Goal: Task Accomplishment & Management: Use online tool/utility

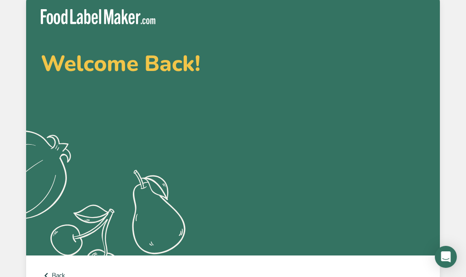
click at [440, 16] on div "Welcome Back! .a{fill:#f5f3ed;} Back Sign in Not a member? Create an account Si…" at bounding box center [233, 277] width 466 height 555
type input "[PERSON_NAME][EMAIL_ADDRESS][PERSON_NAME][DOMAIN_NAME]"
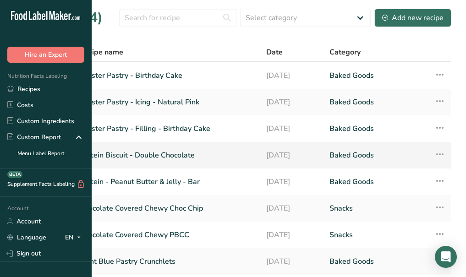
click at [248, 165] on link "Protein Biscuit - Double Chocolate" at bounding box center [167, 155] width 176 height 19
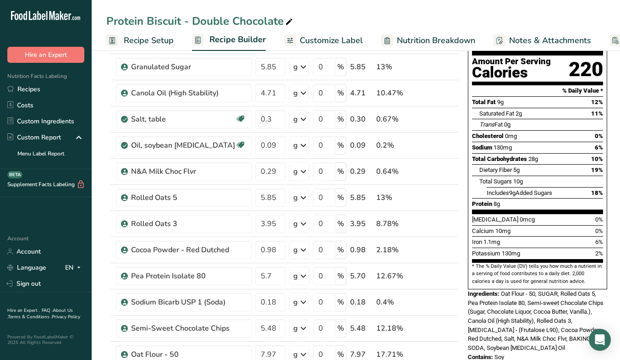
scroll to position [91, 0]
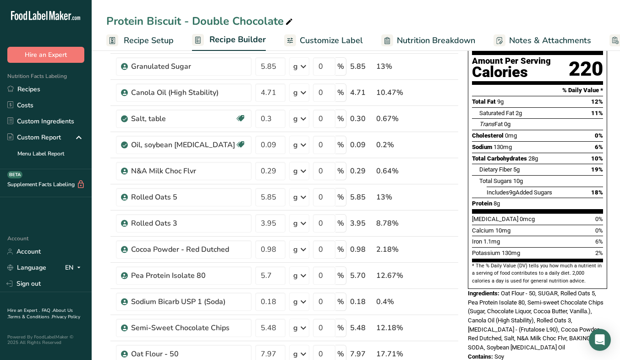
click at [428, 30] on link "Nutrition Breakdown" at bounding box center [428, 40] width 94 height 21
click at [444, 40] on span "Nutrition Breakdown" at bounding box center [436, 40] width 78 height 12
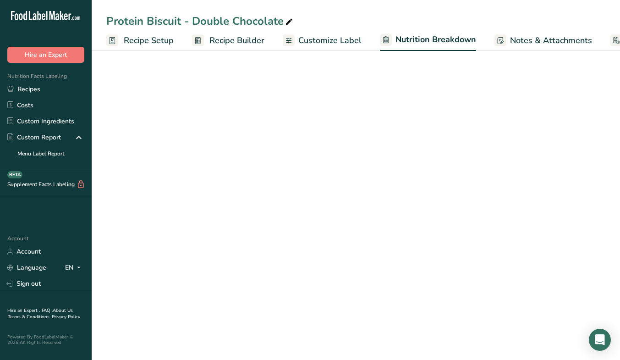
scroll to position [0, 58]
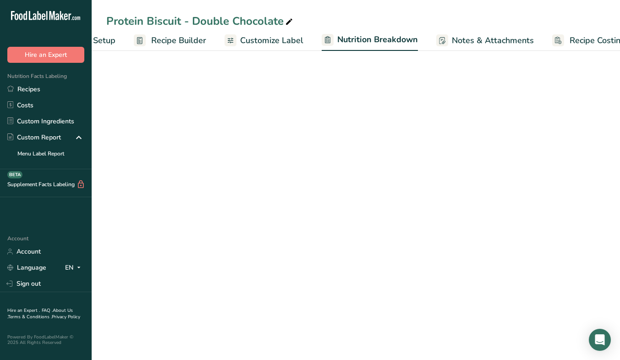
select select "Calories"
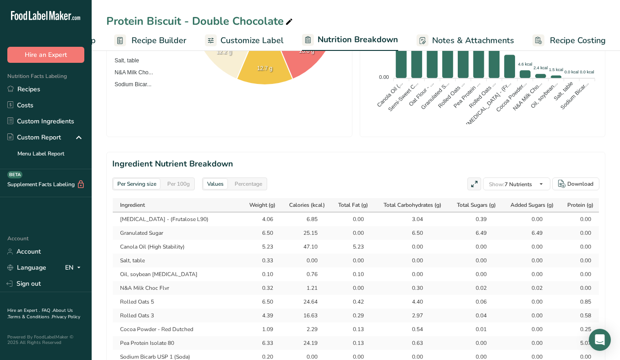
scroll to position [341, 0]
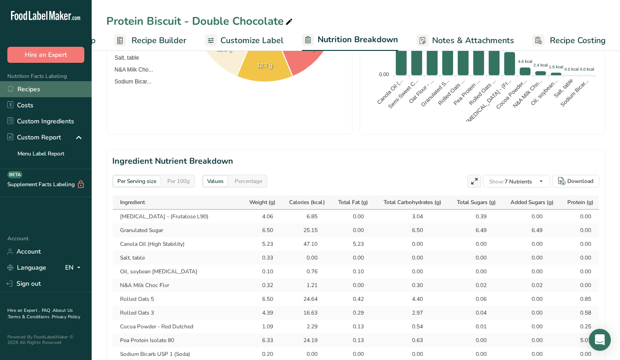
click at [36, 84] on link "Recipes" at bounding box center [46, 89] width 92 height 16
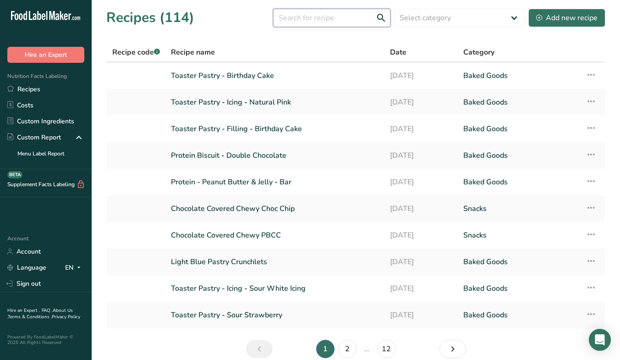
click at [343, 18] on input "text" at bounding box center [331, 18] width 117 height 18
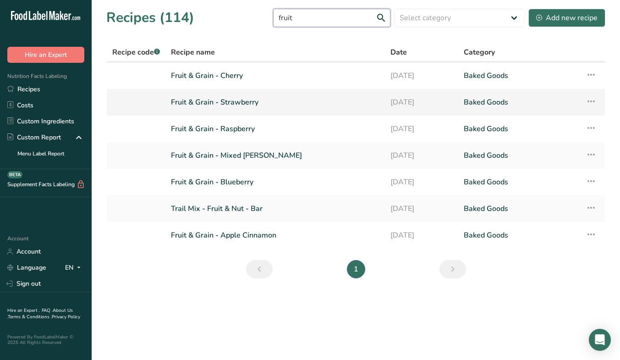
type input "fruit"
click at [315, 108] on link "Fruit & Grain - Strawberry" at bounding box center [275, 102] width 208 height 19
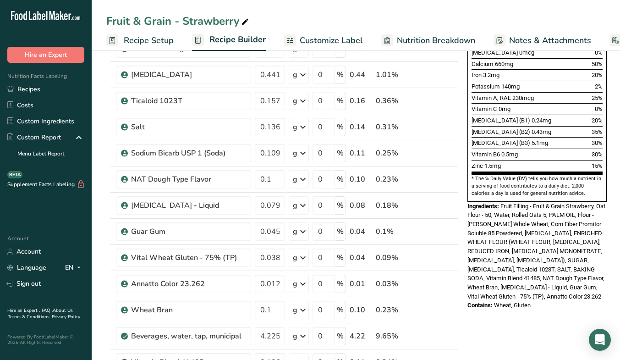
scroll to position [266, 0]
click at [148, 100] on div "Ticaloid 1023T" at bounding box center [188, 100] width 115 height 11
click at [424, 102] on icon at bounding box center [424, 101] width 6 height 10
click at [127, 38] on span "Recipe Setup" at bounding box center [149, 40] width 50 height 12
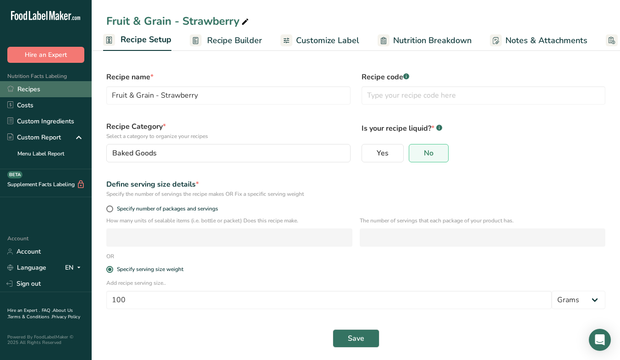
click at [42, 92] on link "Recipes" at bounding box center [46, 89] width 92 height 16
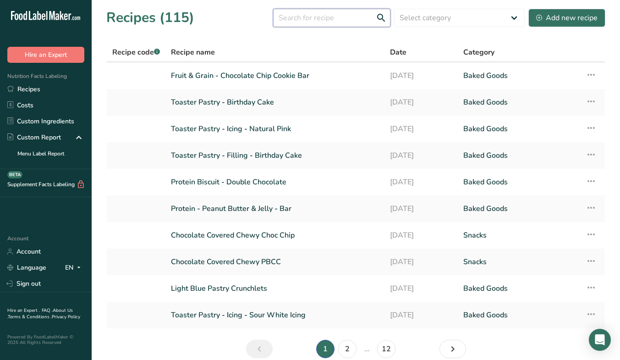
click at [350, 19] on input "text" at bounding box center [331, 18] width 117 height 18
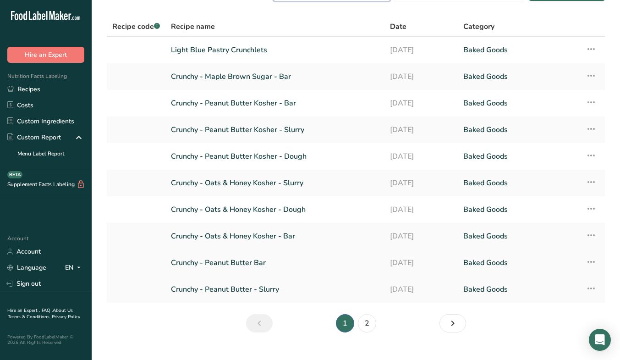
scroll to position [23, 0]
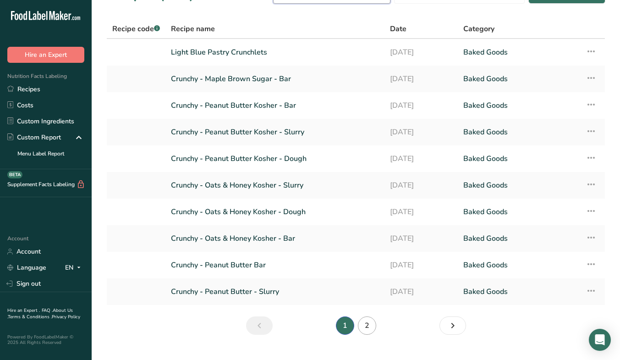
type input "crun"
click at [373, 277] on link "2" at bounding box center [367, 325] width 18 height 18
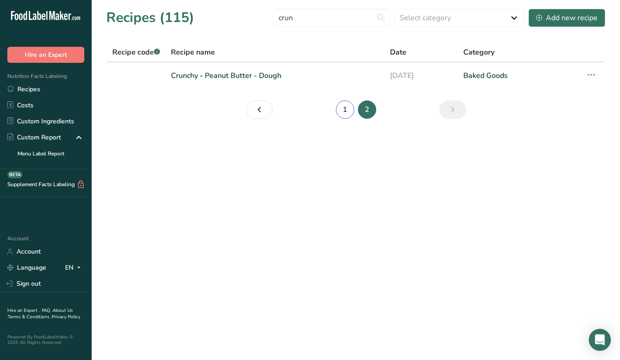
click at [348, 110] on link "1" at bounding box center [345, 109] width 18 height 18
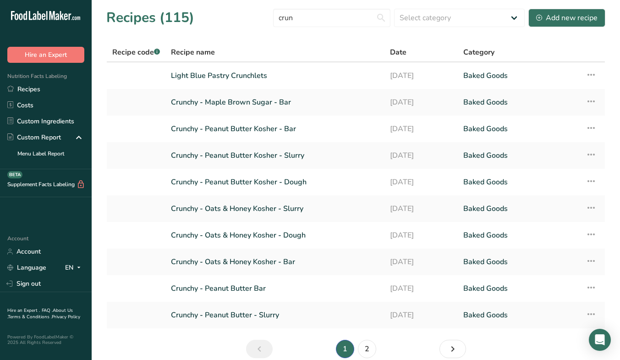
click at [348, 110] on link "Crunchy - Maple Brown Sugar - Bar" at bounding box center [275, 102] width 208 height 19
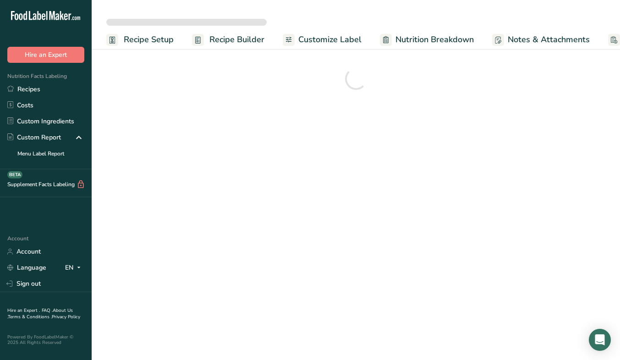
click at [348, 110] on main "Recipe Setup Recipe Builder Customize Label Nutrition Breakdown Notes & Attachm…" at bounding box center [310, 180] width 620 height 360
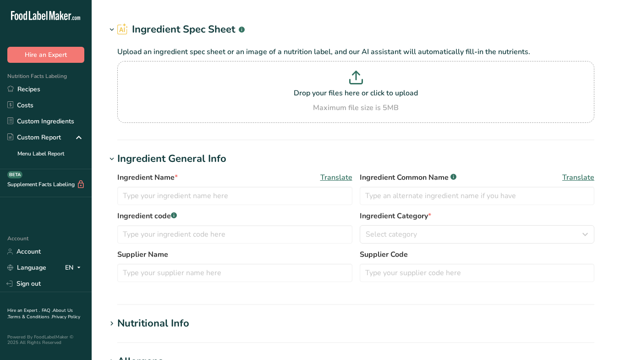
type input "Ticaloid 1023T"
type input "100"
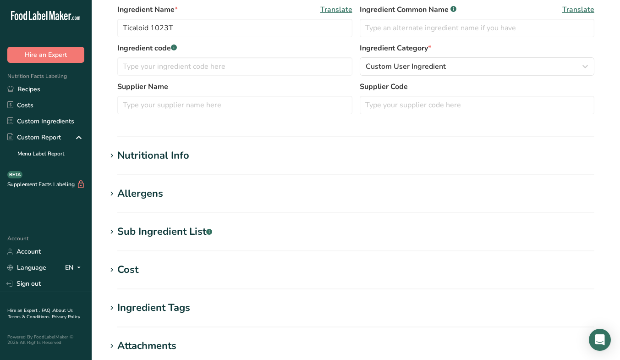
scroll to position [194, 0]
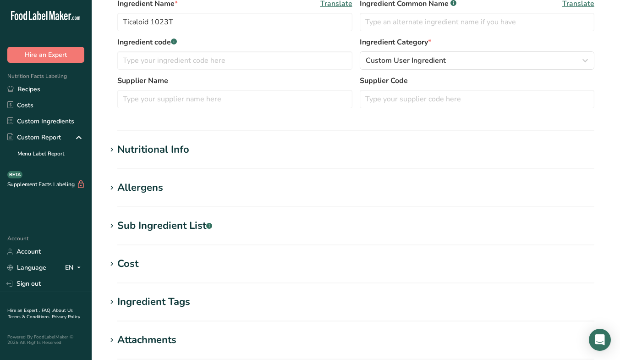
click at [215, 154] on h1 "Nutritional Info" at bounding box center [355, 149] width 499 height 15
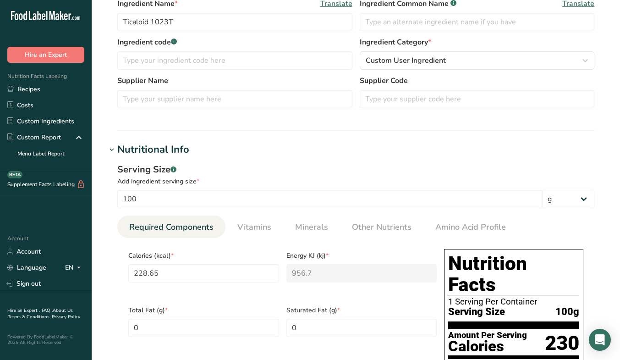
click at [267, 156] on h1 "Nutritional Info" at bounding box center [355, 149] width 499 height 15
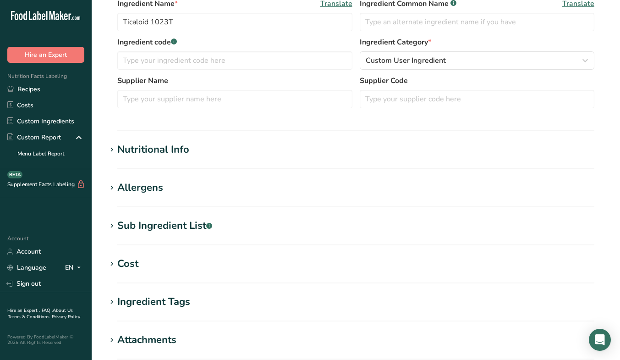
click at [274, 231] on h1 "Sub Ingredient List .a-a{fill:#347362;}.b-a{fill:#fff;}" at bounding box center [355, 225] width 499 height 15
click at [274, 230] on h1 "Sub Ingredient List .a-a{fill:#347362;}.b-a{fill:#fff;}" at bounding box center [355, 225] width 499 height 15
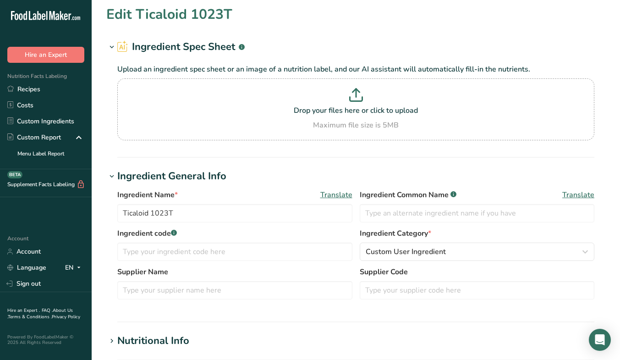
scroll to position [0, 0]
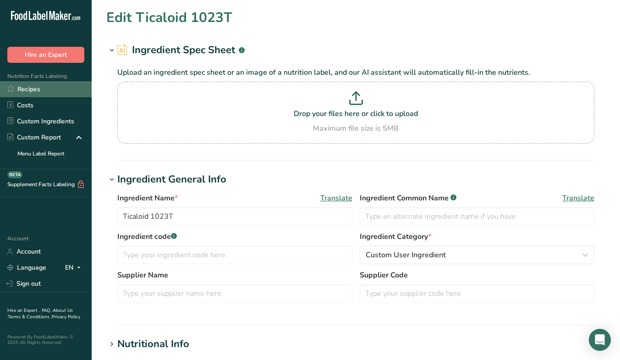
click at [25, 94] on link "Recipes" at bounding box center [46, 89] width 92 height 16
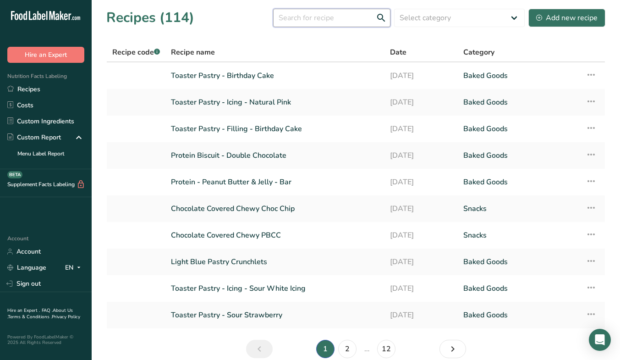
click at [348, 22] on input "text" at bounding box center [331, 18] width 117 height 18
type input "fruit"
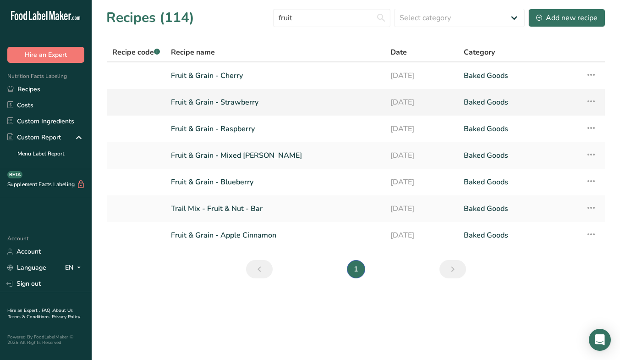
click at [314, 99] on link "Fruit & Grain - Strawberry" at bounding box center [275, 102] width 208 height 19
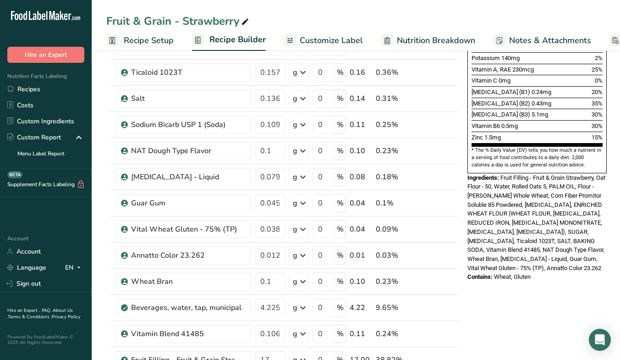
scroll to position [297, 0]
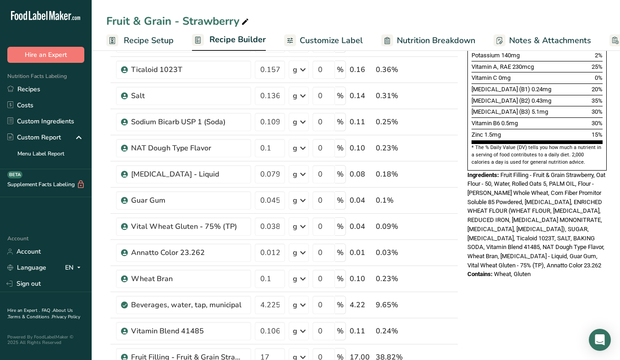
click at [232, 46] on link "Recipe Builder" at bounding box center [229, 40] width 74 height 22
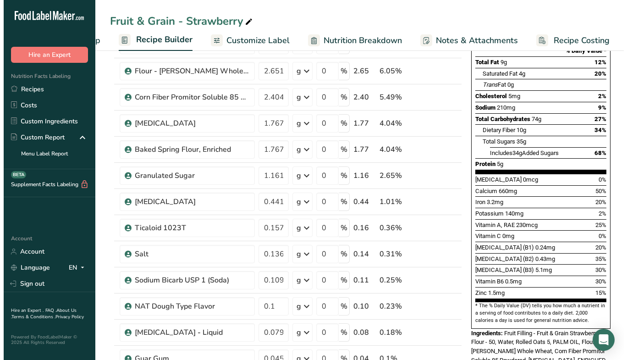
scroll to position [0, 0]
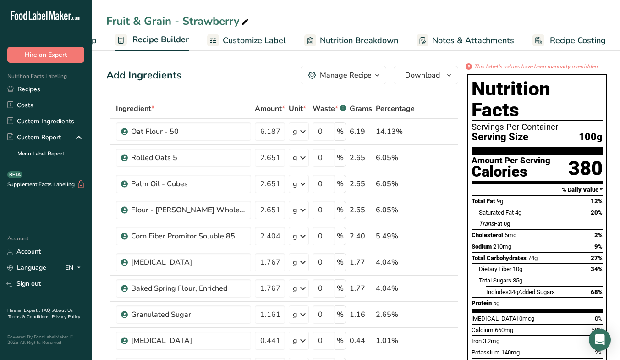
click at [373, 77] on icon "button" at bounding box center [376, 75] width 7 height 11
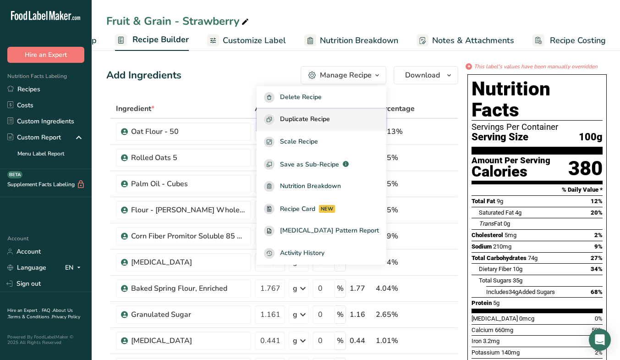
click at [336, 112] on button "Duplicate Recipe" at bounding box center [322, 120] width 130 height 22
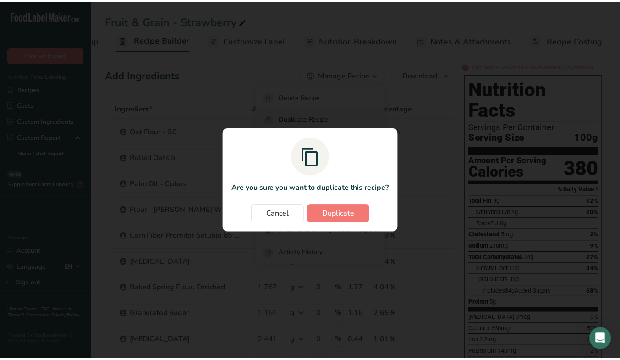
scroll to position [0, 70]
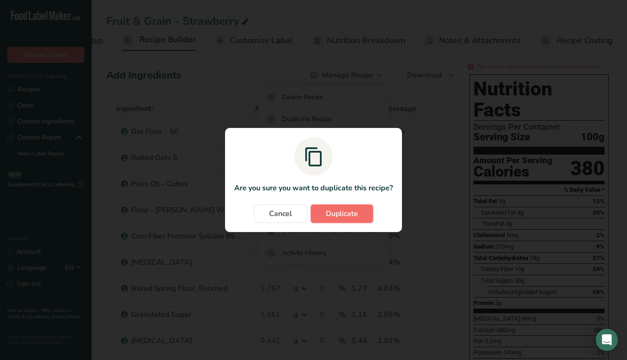
click at [332, 216] on span "Duplicate" at bounding box center [342, 213] width 32 height 11
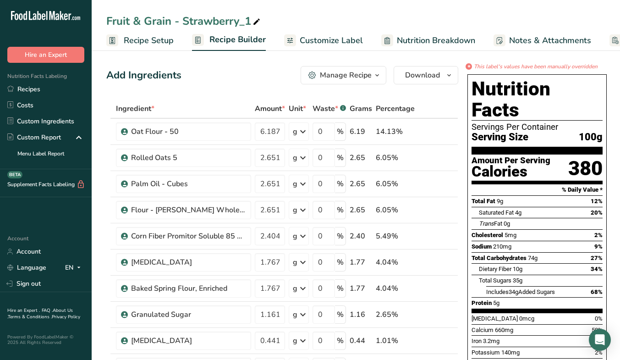
click at [257, 22] on icon at bounding box center [256, 22] width 8 height 13
type input "Fruit & Grain - Chocolate Chip Cookie Bar"
click at [279, 131] on input "6.187" at bounding box center [270, 131] width 30 height 18
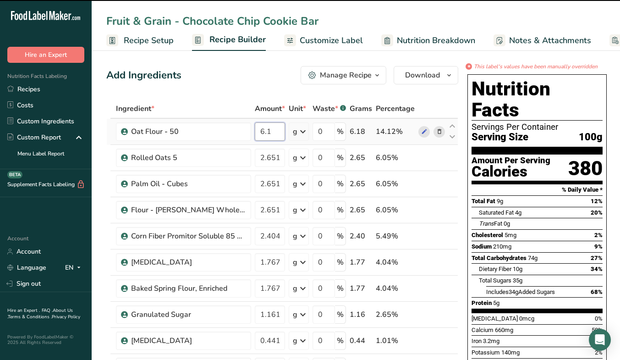
type input "6"
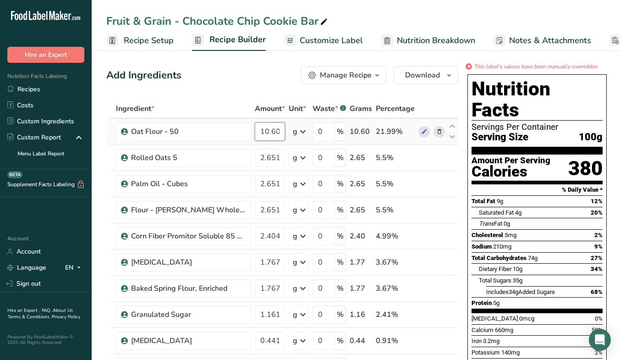
scroll to position [0, 4]
type input "10.605"
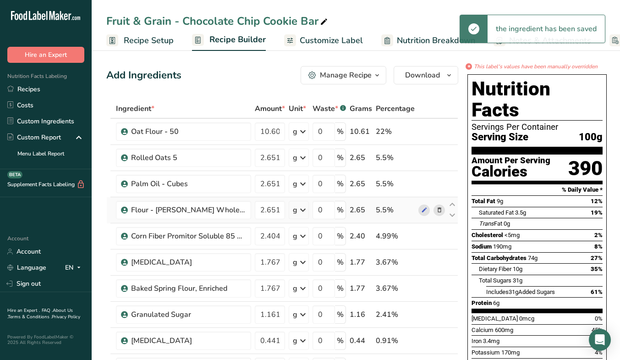
click at [438, 209] on icon at bounding box center [439, 210] width 6 height 10
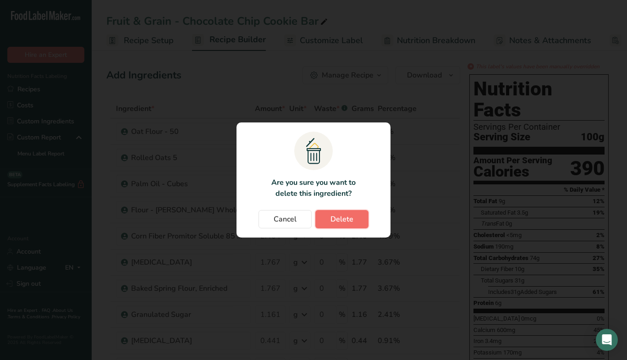
click at [352, 218] on span "Delete" at bounding box center [341, 219] width 23 height 11
type input "2.404"
type input "1.7679"
type input "1.767"
type input "1.161"
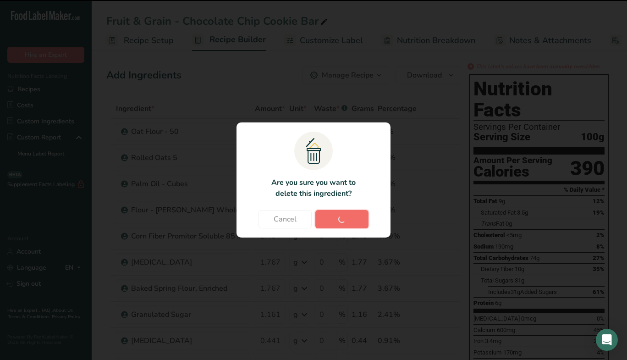
type input "0.441"
type input "0.157"
type input "0.136"
type input "0.109"
type input "0.1"
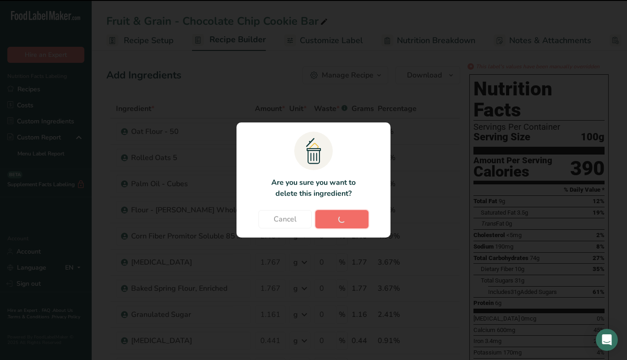
type input "0.0795"
type input "0.045"
type input "0.0388"
type input "0.0123"
type input "0.1"
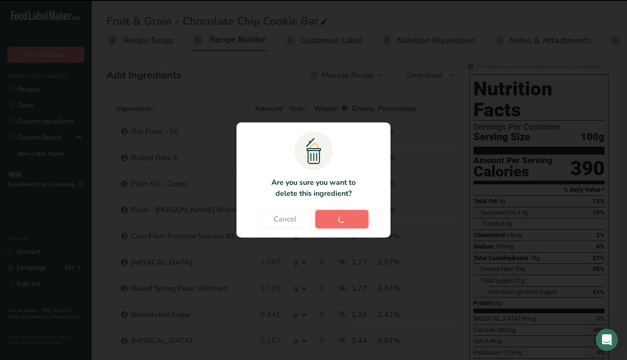
type input "4.225"
type input "0.106"
type input "17"
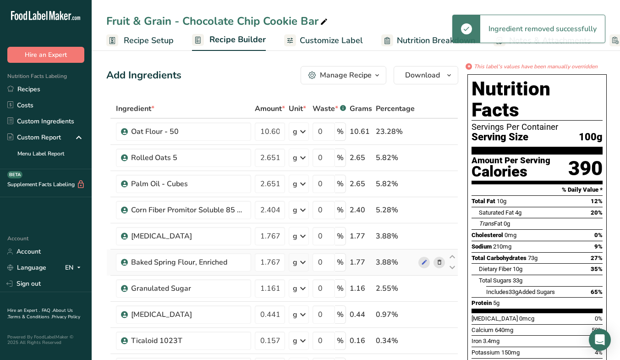
click at [439, 261] on icon at bounding box center [439, 263] width 6 height 10
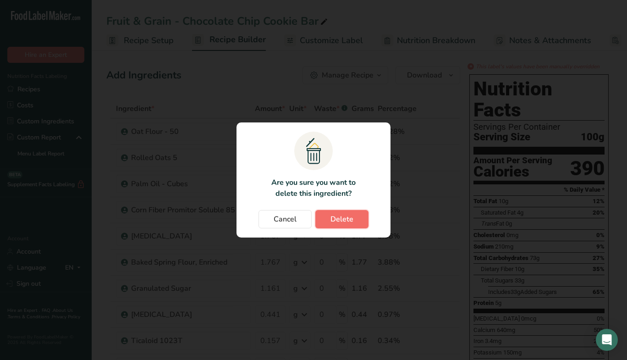
click at [348, 216] on span "Delete" at bounding box center [341, 219] width 23 height 11
type input "1.161"
type input "0.441"
type input "0.157"
type input "0.136"
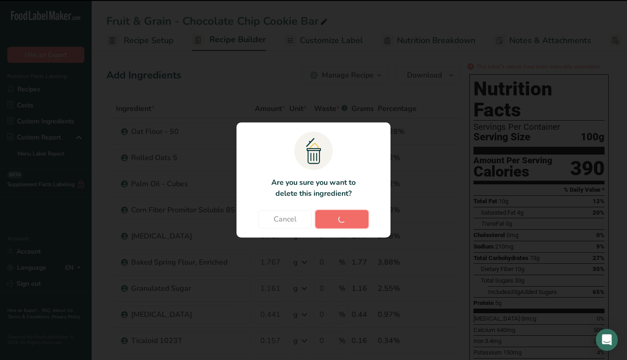
type input "0.109"
type input "0.1"
type input "0.0795"
type input "0.045"
type input "0.0388"
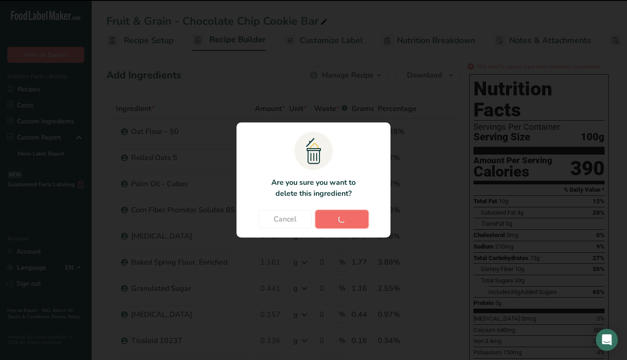
type input "0.0123"
type input "0.1"
type input "4.225"
type input "0.106"
type input "17"
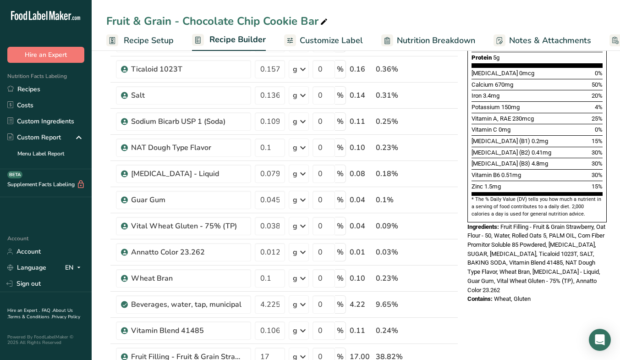
scroll to position [246, 0]
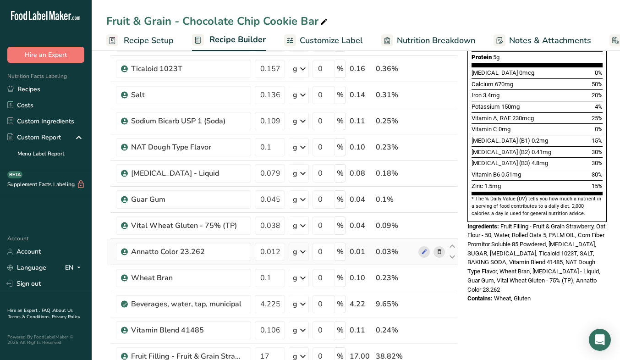
click at [439, 253] on icon at bounding box center [439, 252] width 6 height 10
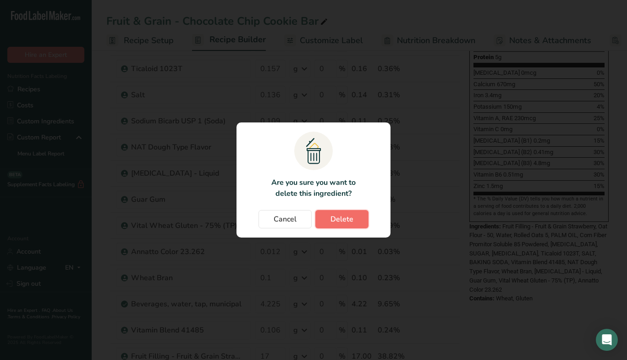
click at [345, 214] on span "Delete" at bounding box center [341, 219] width 23 height 11
type input "0.1"
type input "4.225"
type input "0.106"
type input "17"
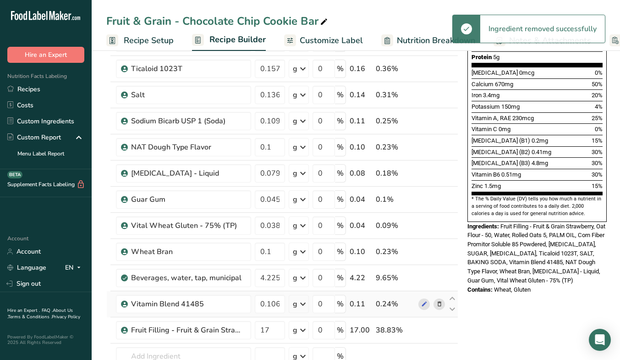
click at [436, 304] on icon at bounding box center [439, 304] width 6 height 10
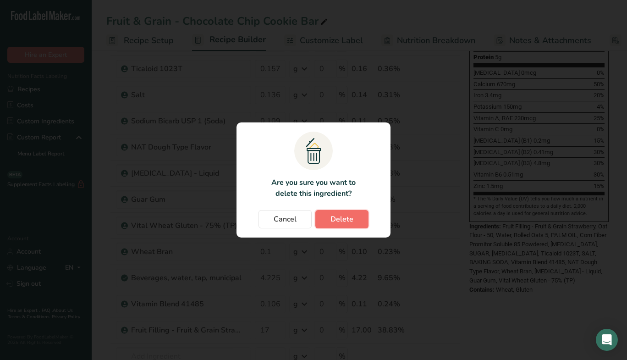
click at [355, 217] on button "Delete" at bounding box center [341, 219] width 53 height 18
type input "17"
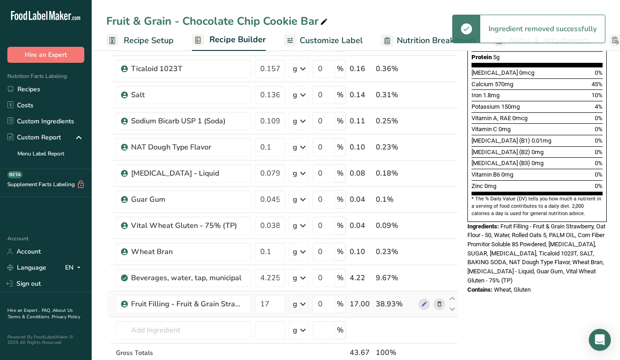
click at [440, 303] on icon at bounding box center [439, 304] width 6 height 10
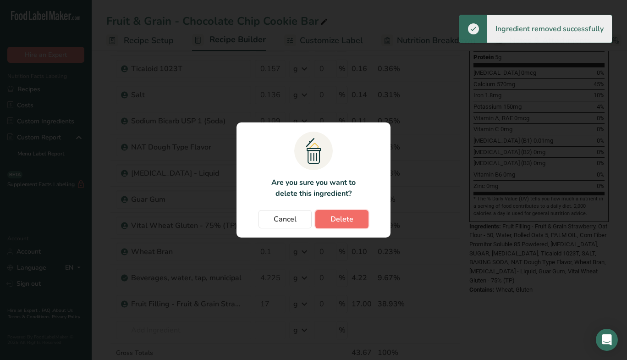
click at [356, 211] on button "Delete" at bounding box center [341, 219] width 53 height 18
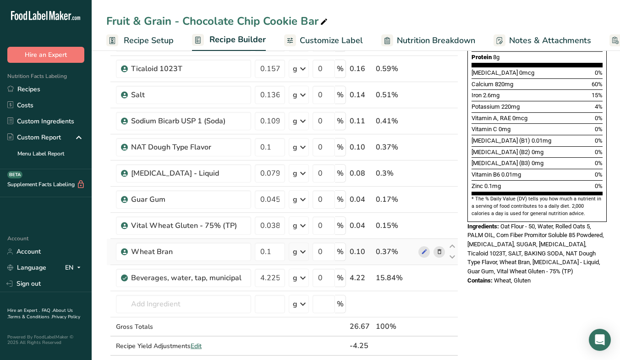
click at [439, 254] on icon at bounding box center [439, 252] width 6 height 10
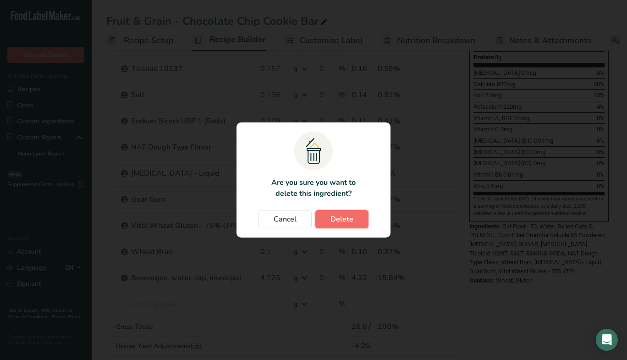
click at [345, 215] on span "Delete" at bounding box center [341, 219] width 23 height 11
type input "4.225"
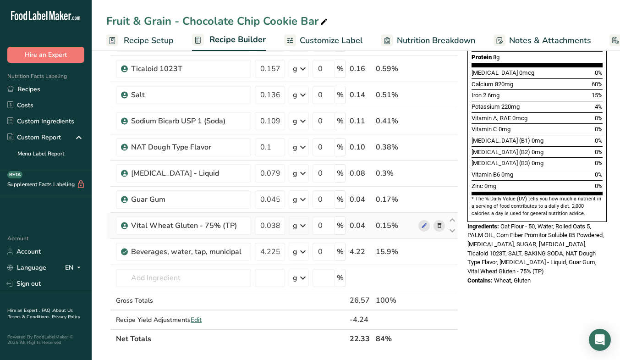
click at [431, 227] on div at bounding box center [431, 225] width 27 height 11
click at [439, 226] on icon at bounding box center [439, 226] width 6 height 10
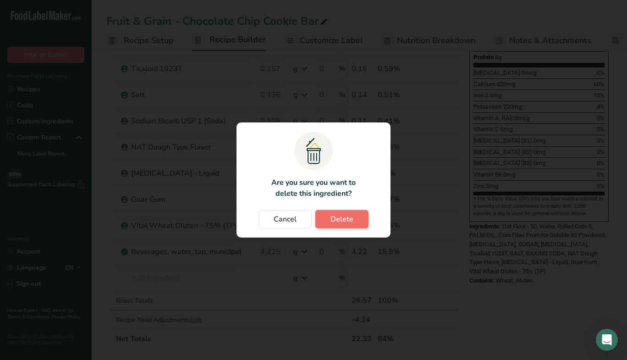
click at [356, 214] on button "Delete" at bounding box center [341, 219] width 53 height 18
type input "4.225"
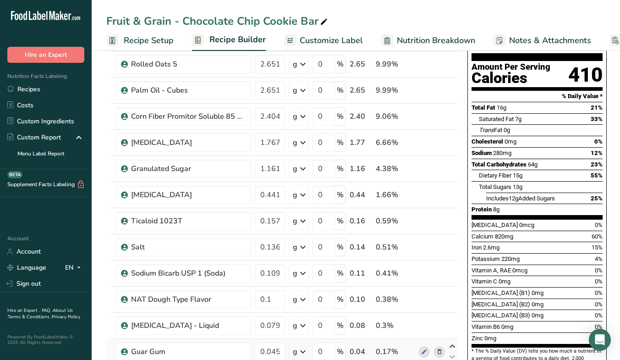
scroll to position [81, 0]
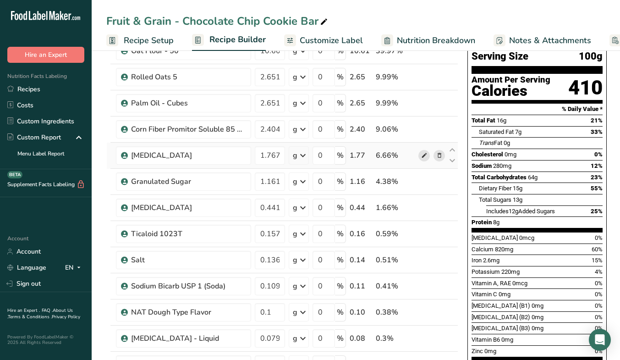
click at [421, 153] on icon at bounding box center [424, 156] width 6 height 10
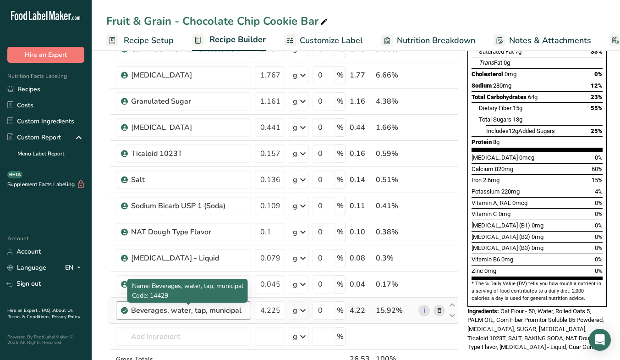
scroll to position [160, 0]
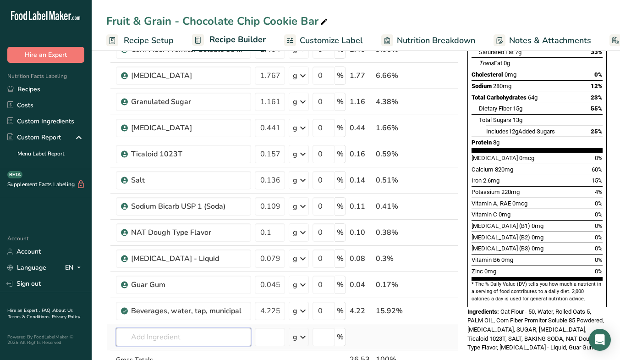
click at [203, 329] on input "text" at bounding box center [183, 337] width 135 height 18
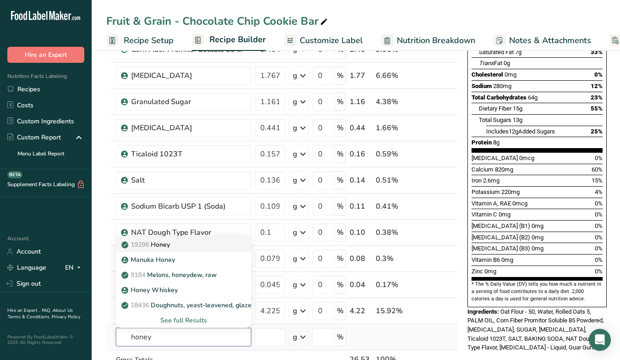
type input "honey"
click at [218, 248] on div "19296 Honey" at bounding box center [176, 245] width 106 height 10
type input "Honey"
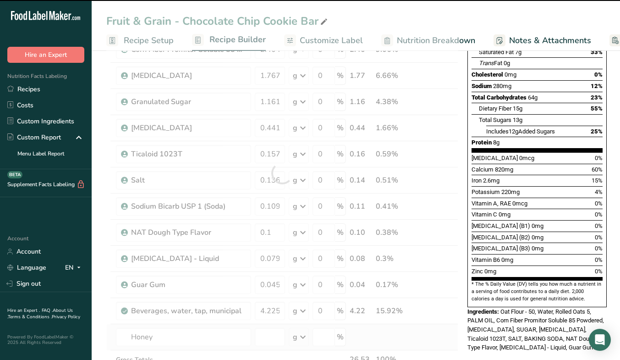
type input "0"
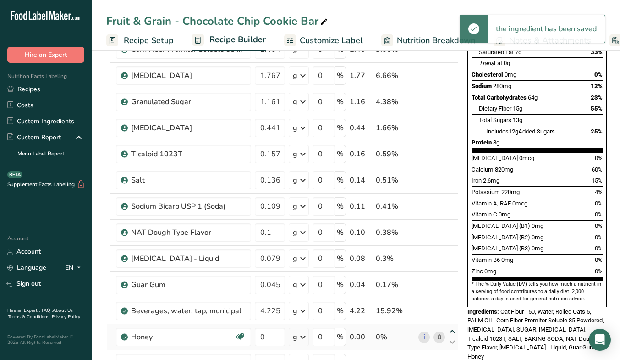
click at [452, 330] on icon at bounding box center [452, 331] width 11 height 7
type input "0"
type input "4.225"
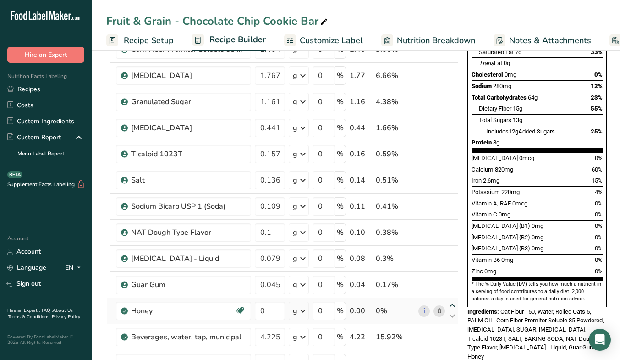
click at [453, 305] on icon at bounding box center [452, 305] width 11 height 7
type input "0"
type input "0.045"
click at [453, 277] on div "Ingredient * Amount * Unit * Waste * .a-a{fill:#347362;}.b-a{fill:#fff;} Grams …" at bounding box center [282, 186] width 352 height 495
drag, startPoint x: 405, startPoint y: 278, endPoint x: 395, endPoint y: 294, distance: 18.3
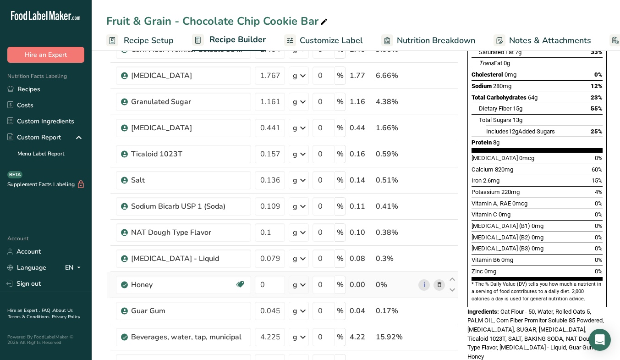
click at [395, 294] on td "0%" at bounding box center [395, 285] width 43 height 26
drag, startPoint x: 454, startPoint y: 280, endPoint x: 442, endPoint y: 289, distance: 15.0
click at [442, 289] on tr "Honey Source of Antioxidants Dairy free Gluten free Soy free 0 g Portions 1 tbs…" at bounding box center [282, 285] width 351 height 26
click at [452, 280] on icon at bounding box center [452, 279] width 11 height 7
type input "0"
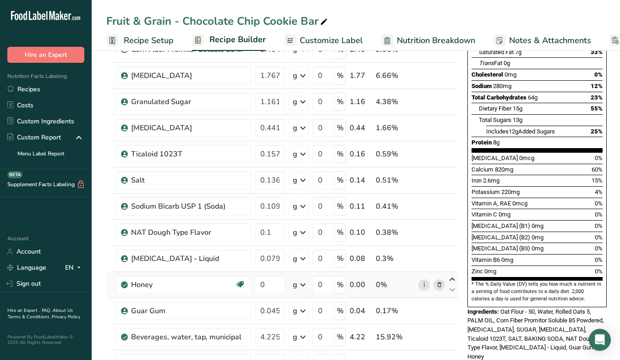
type input "0.0795"
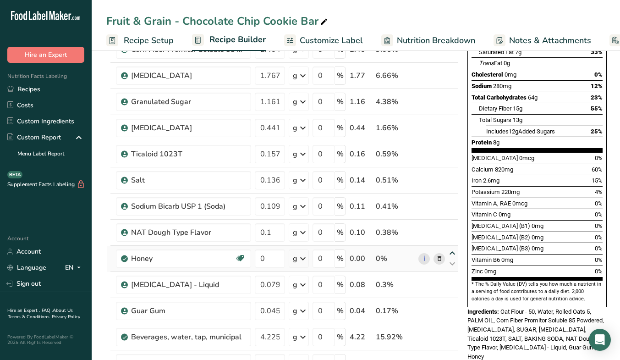
click at [451, 253] on div "Ingredient * Amount * Unit * Waste * .a-a{fill:#347362;}.b-a{fill:#fff;} Grams …" at bounding box center [282, 186] width 352 height 495
click at [450, 251] on icon at bounding box center [452, 253] width 11 height 7
type input "0"
type input "0.1"
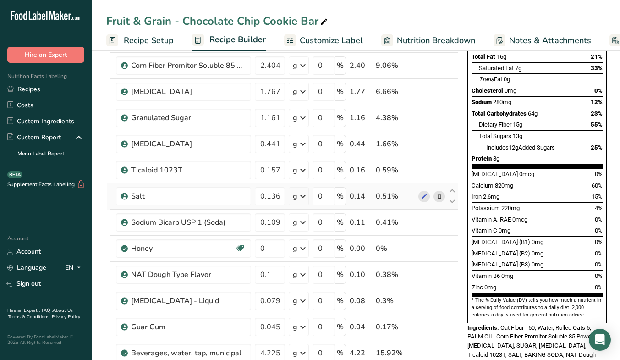
scroll to position [145, 0]
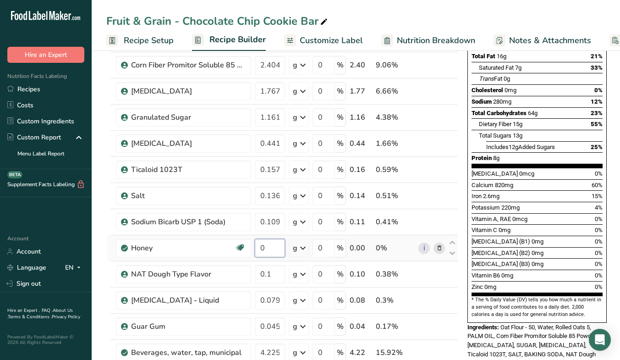
click at [285, 248] on input "0" at bounding box center [270, 248] width 30 height 18
type input "2.404"
click at [422, 73] on div "Ingredient * Amount * Unit * Waste * .a-a{fill:#347362;}.b-a{fill:#fff;} Grams …" at bounding box center [282, 201] width 352 height 495
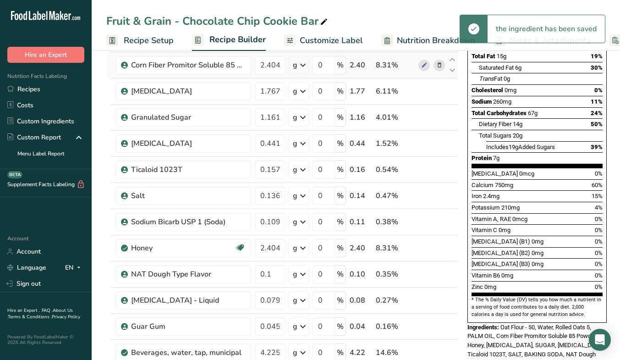
click at [438, 66] on icon at bounding box center [439, 65] width 6 height 10
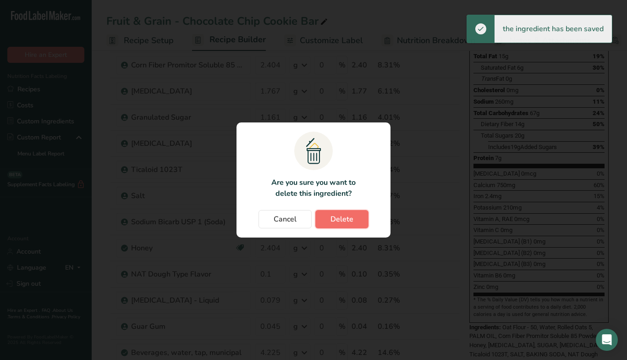
click at [339, 218] on span "Delete" at bounding box center [341, 219] width 23 height 11
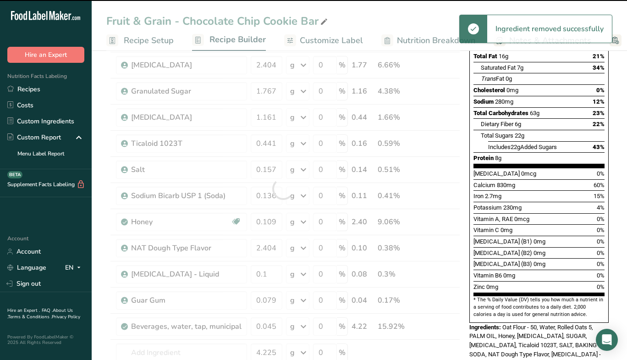
type input "1.7679"
type input "1.161"
type input "0.441"
type input "0.157"
type input "0.136"
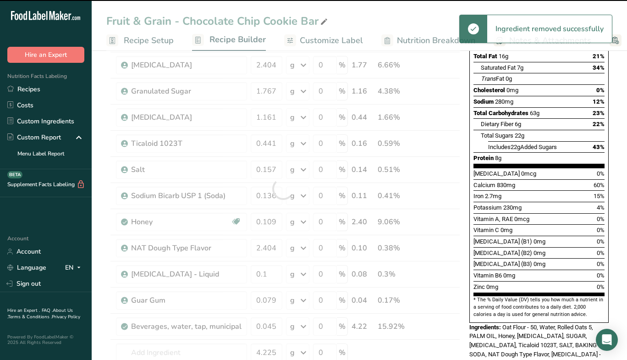
type input "0.109"
type input "2.404"
type input "0.1"
type input "0.0795"
type input "0.045"
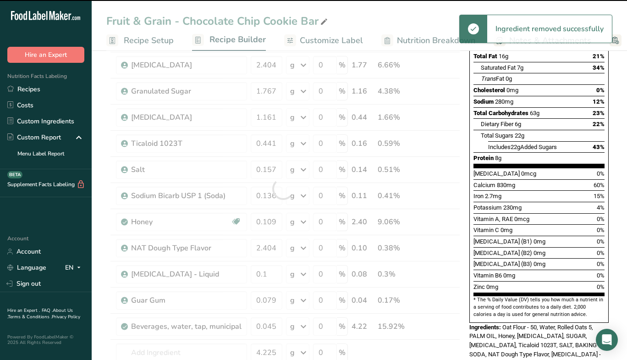
type input "4.225"
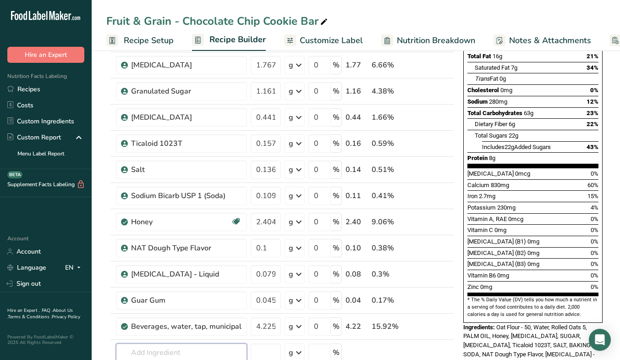
click at [142, 346] on input "text" at bounding box center [181, 352] width 131 height 18
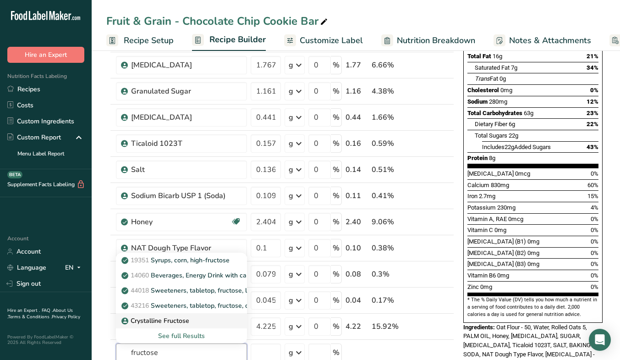
type input "fructose"
click at [159, 320] on p "Crystalline Fructose" at bounding box center [156, 321] width 66 height 10
type input "Crystalline Fructose"
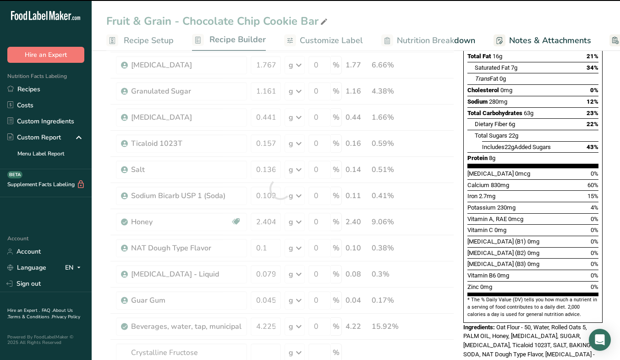
type input "0"
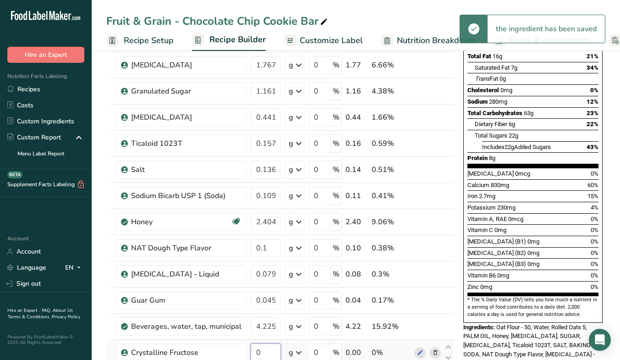
click at [272, 349] on input "0" at bounding box center [266, 352] width 30 height 18
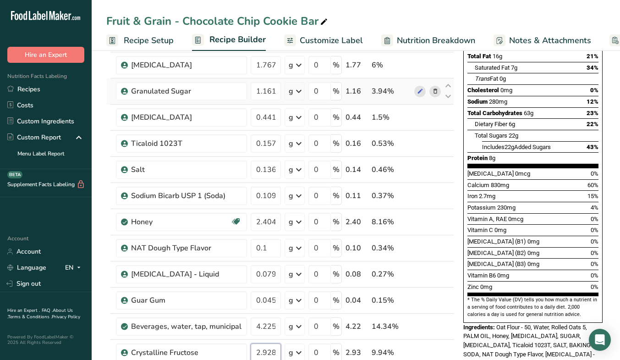
type input "2.928"
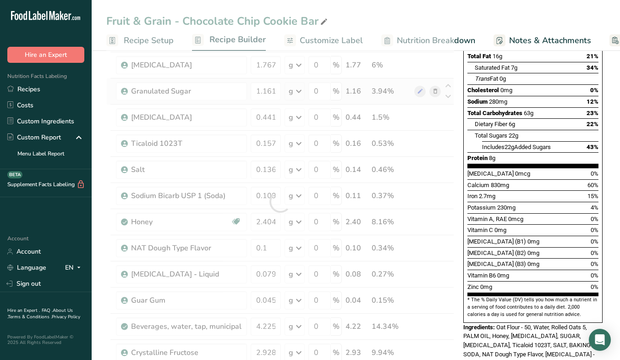
click at [433, 87] on div "Ingredient * Amount * Unit * Waste * .a-a{fill:#347362;}.b-a{fill:#fff;} Grams …" at bounding box center [280, 201] width 348 height 495
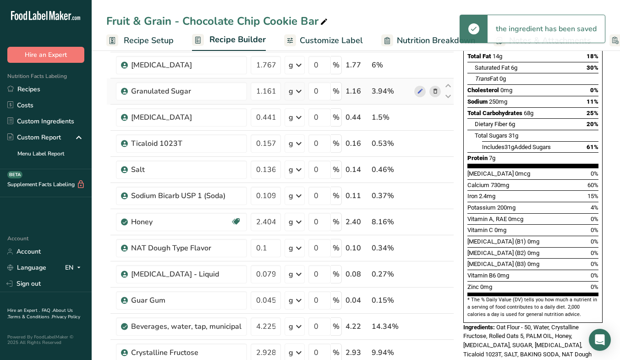
click at [433, 90] on icon at bounding box center [435, 92] width 6 height 10
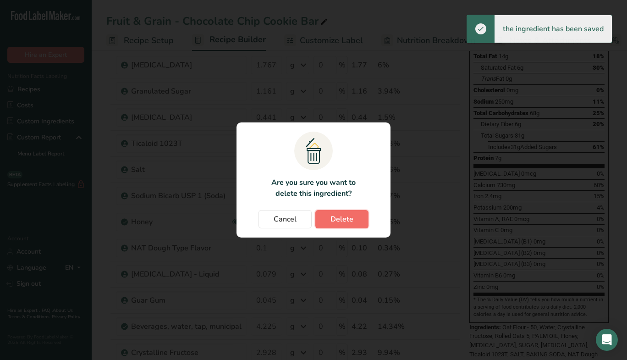
click at [322, 217] on button "Delete" at bounding box center [341, 219] width 53 height 18
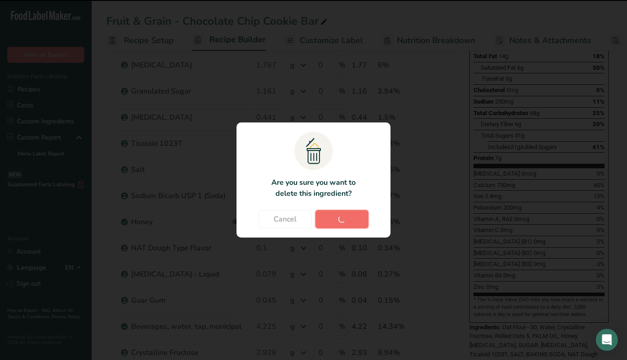
type input "0.441"
type input "0.157"
type input "0.136"
type input "0.109"
type input "2.404"
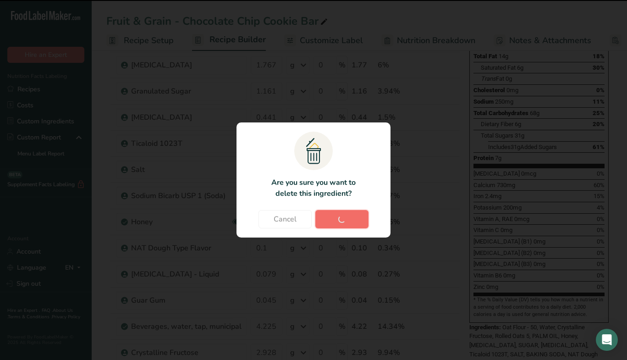
type input "0.1"
type input "0.0795"
type input "0.045"
type input "4.225"
type input "2.928"
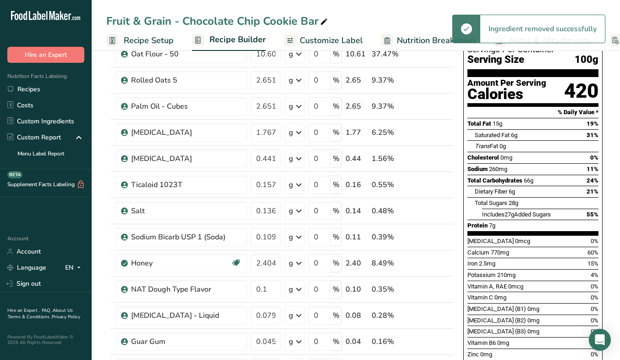
scroll to position [73, 0]
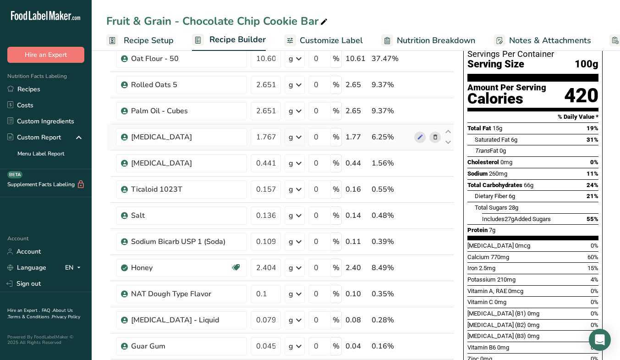
click at [433, 136] on icon at bounding box center [435, 137] width 6 height 10
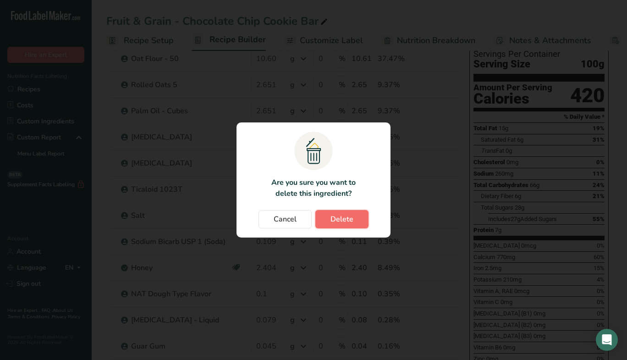
click at [348, 218] on span "Delete" at bounding box center [341, 219] width 23 height 11
type input "0.441"
type input "0.157"
type input "0.136"
type input "0.109"
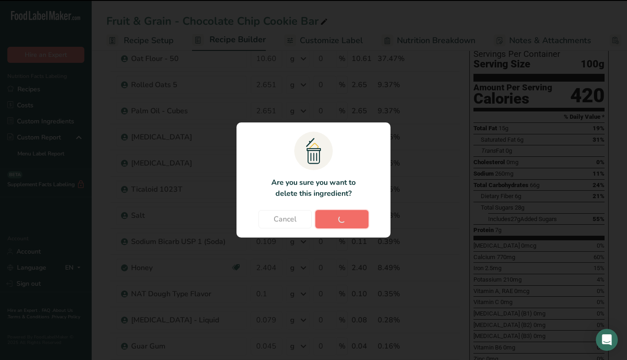
type input "2.404"
type input "0.1"
type input "0.0795"
type input "0.045"
type input "4.225"
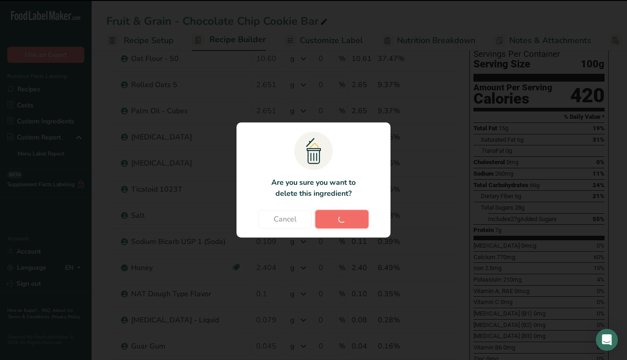
type input "2.928"
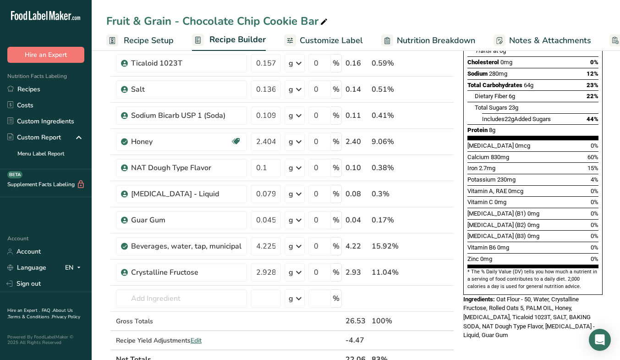
scroll to position [173, 0]
click at [175, 299] on input "text" at bounding box center [181, 298] width 131 height 18
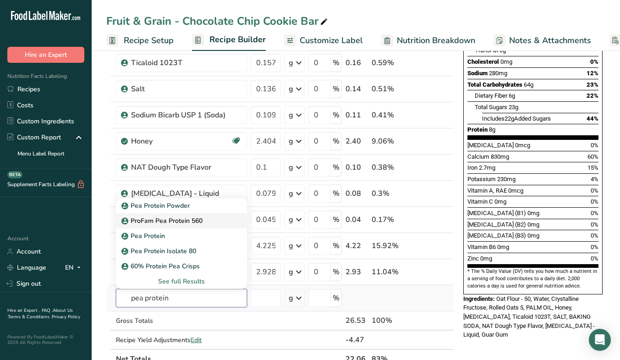
type input "pea protein"
click at [207, 224] on div "ProFam Pea Protein 560" at bounding box center [174, 221] width 102 height 10
type input "ProFam Pea Protein 560"
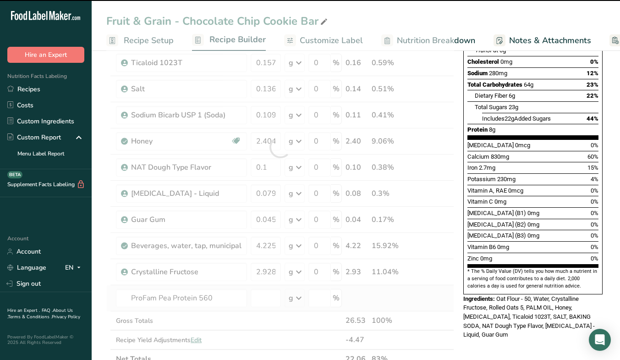
type input "0"
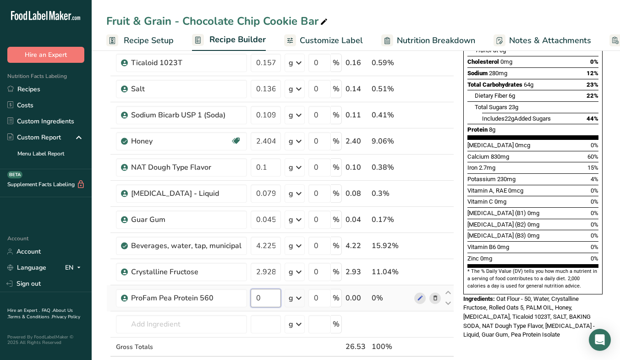
click at [266, 300] on input "0" at bounding box center [266, 298] width 30 height 18
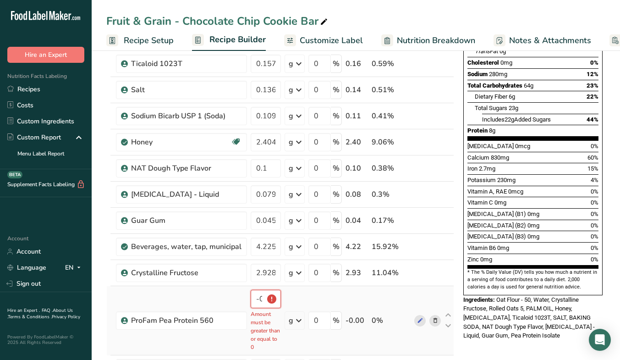
scroll to position [173, 0]
type input "0"
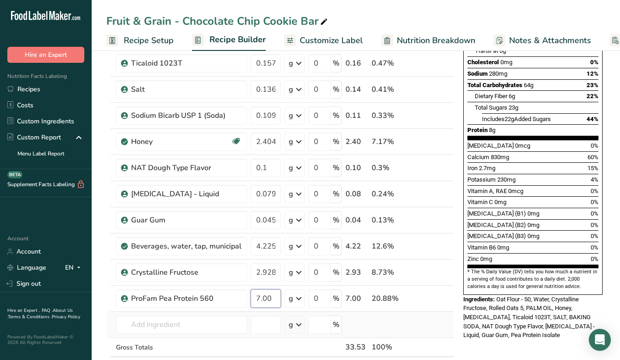
type input "7.00"
click at [413, 335] on div "Ingredient * Amount * Unit * Waste * .a-a{fill:#347362;}.b-a{fill:#fff;} Grams …" at bounding box center [280, 160] width 348 height 469
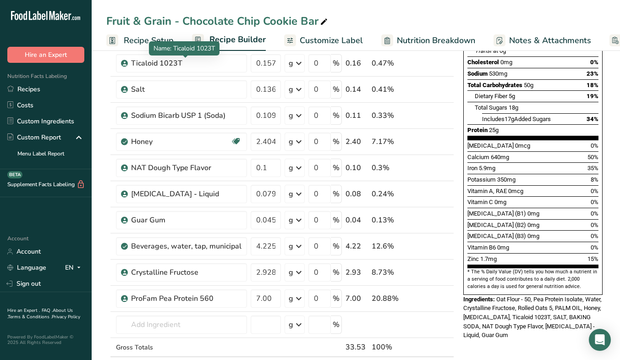
click at [154, 46] on span "Name: Ticaloid 1023T" at bounding box center [184, 48] width 61 height 9
click at [143, 37] on span "Recipe Setup" at bounding box center [149, 40] width 50 height 12
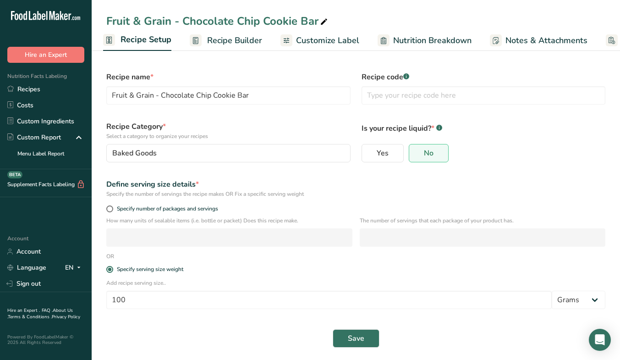
click at [145, 282] on p "Add recipe serving size.." at bounding box center [355, 283] width 499 height 8
click at [148, 294] on input "100" at bounding box center [328, 300] width 445 height 18
type input "1"
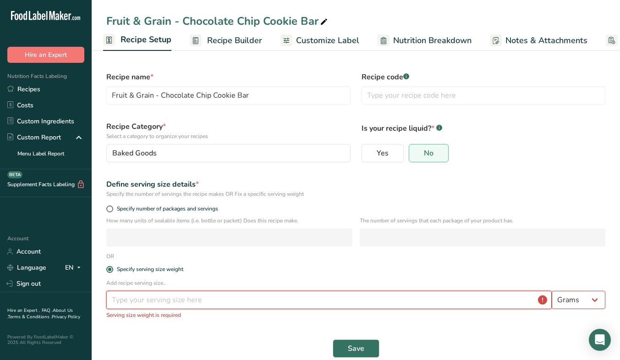
type input "4"
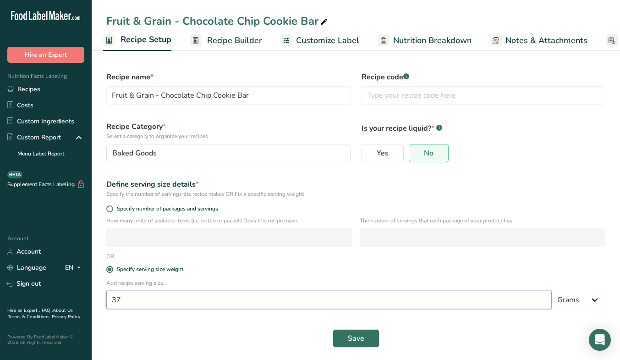
type input "3"
type input "45"
click at [358, 328] on div "Save" at bounding box center [356, 338] width 510 height 29
click at [353, 333] on span "Save" at bounding box center [356, 338] width 16 height 11
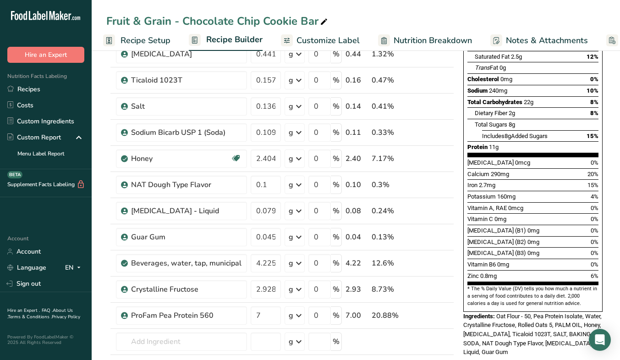
scroll to position [156, 0]
click at [265, 315] on input "7" at bounding box center [266, 315] width 30 height 18
click at [455, 264] on div "Add Ingredients Manage Recipe Delete Recipe Duplicate Recipe Scale Recipe Save …" at bounding box center [282, 329] width 353 height 844
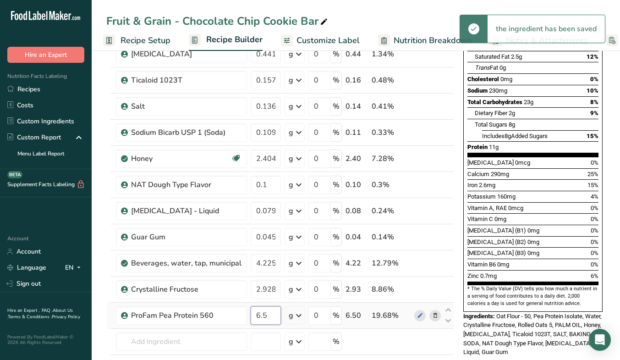
click at [263, 315] on input "6.5" at bounding box center [266, 315] width 30 height 18
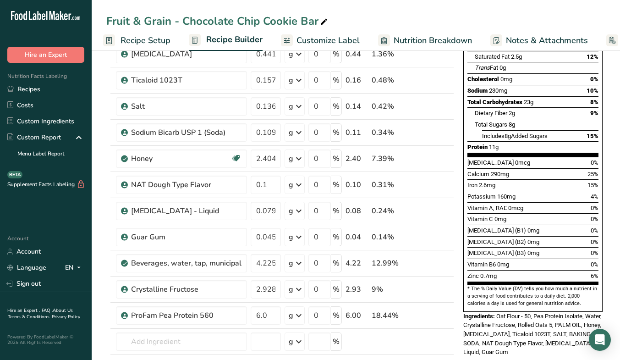
click at [456, 294] on div "Add Ingredients Manage Recipe Delete Recipe Duplicate Recipe Scale Recipe Save …" at bounding box center [282, 329] width 353 height 844
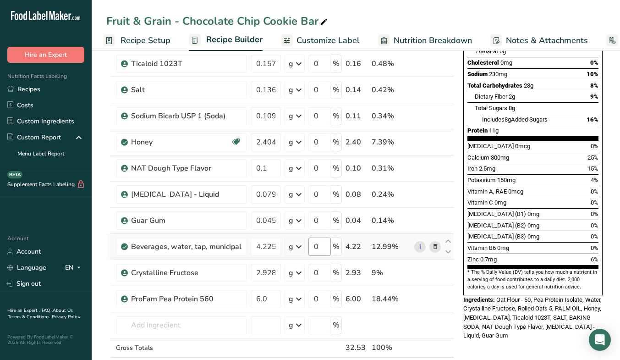
scroll to position [172, 0]
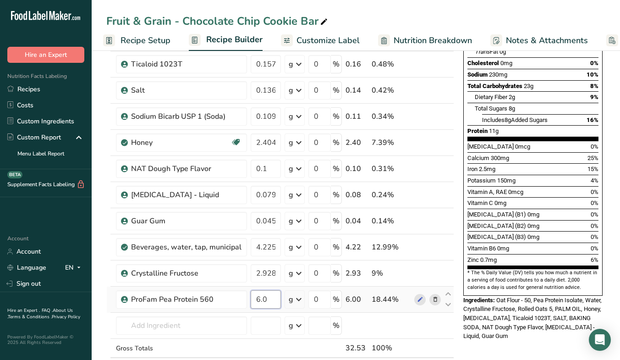
click at [274, 290] on input "6.0" at bounding box center [266, 299] width 30 height 18
type input "6"
type input "5.5"
click at [463, 224] on div "Nutrition Facts Servings Per Container Serving Size 45g Amount Per Serving Calo…" at bounding box center [532, 98] width 139 height 393
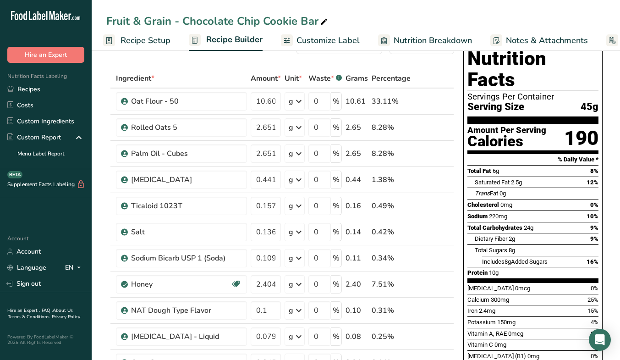
scroll to position [0, 0]
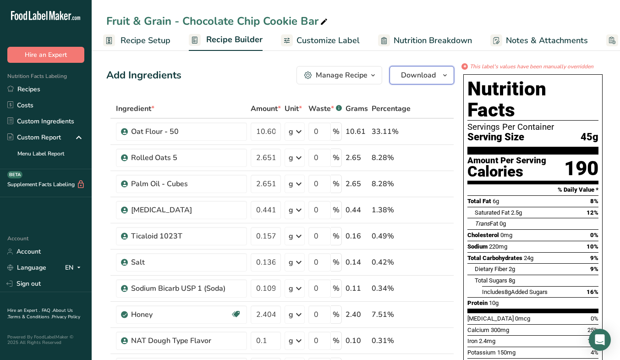
click at [422, 80] on span "Download" at bounding box center [418, 75] width 35 height 11
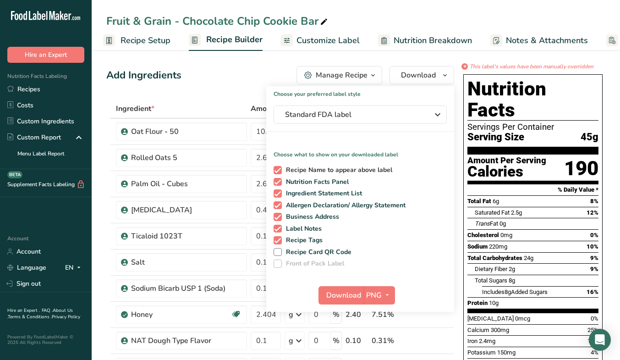
click at [324, 171] on span "Recipe Name to appear above label" at bounding box center [337, 170] width 111 height 8
click at [280, 171] on input "Recipe Name to appear above label" at bounding box center [277, 170] width 6 height 6
checkbox input "false"
click at [291, 193] on span "Ingredient Statement List" at bounding box center [322, 193] width 81 height 8
click at [280, 193] on input "Ingredient Statement List" at bounding box center [277, 193] width 6 height 6
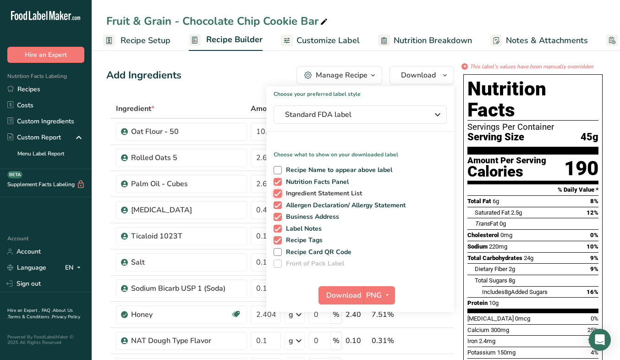
checkbox input "false"
click at [288, 201] on span "Allergen Declaration/ Allergy Statement" at bounding box center [344, 205] width 124 height 8
click at [280, 202] on input "Allergen Declaration/ Allergy Statement" at bounding box center [277, 205] width 6 height 6
checkbox input "false"
click at [288, 216] on span "Business Address" at bounding box center [311, 217] width 58 height 8
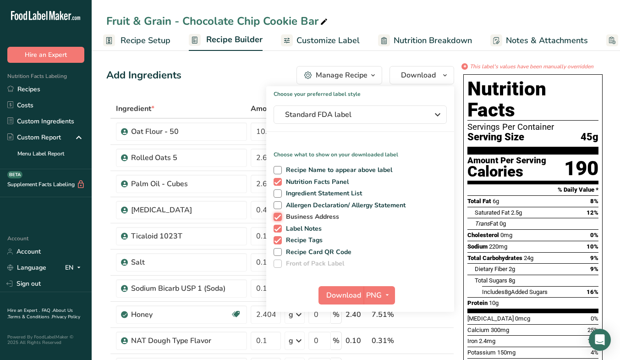
click at [280, 216] on input "Business Address" at bounding box center [277, 217] width 6 height 6
click at [292, 220] on span "Business Address" at bounding box center [311, 217] width 58 height 8
click at [280, 219] on input "Business Address" at bounding box center [277, 217] width 6 height 6
click at [300, 217] on span "Business Address" at bounding box center [311, 217] width 58 height 8
click at [280, 217] on input "Business Address" at bounding box center [277, 217] width 6 height 6
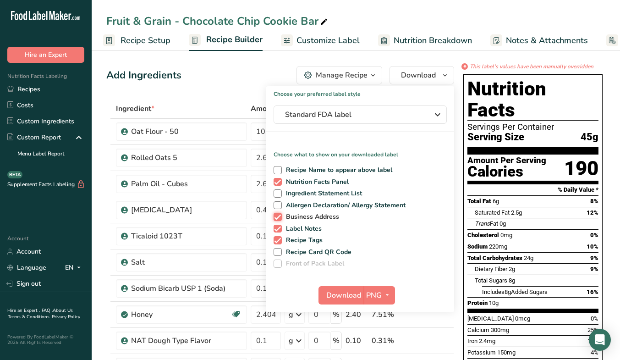
checkbox input "false"
click at [295, 230] on span "Label Notes" at bounding box center [302, 229] width 40 height 8
click at [280, 230] on input "Label Notes" at bounding box center [277, 228] width 6 height 6
checkbox input "false"
click at [289, 246] on div "Recipe Name to appear above label Nutrition Facts Panel Ingredient Statement Li…" at bounding box center [360, 214] width 188 height 105
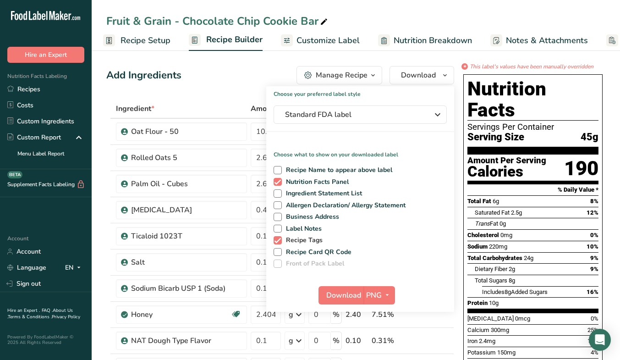
click at [300, 241] on span "Recipe Tags" at bounding box center [302, 240] width 41 height 8
click at [280, 241] on input "Recipe Tags" at bounding box center [277, 240] width 6 height 6
checkbox input "false"
click at [387, 123] on button "Standard FDA label" at bounding box center [360, 114] width 173 height 18
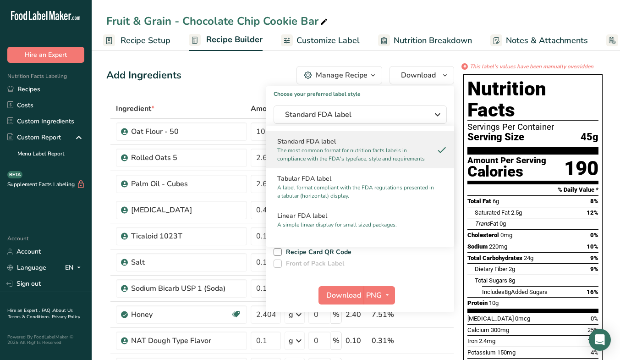
click at [460, 136] on div "Nutrition Facts Servings Per Container Serving Size 45g Amount Per Serving Calo…" at bounding box center [533, 293] width 147 height 445
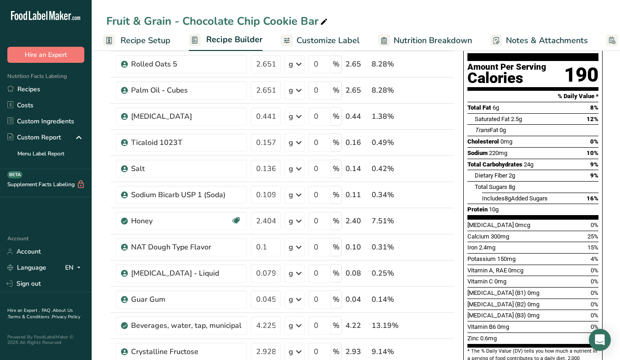
scroll to position [63, 0]
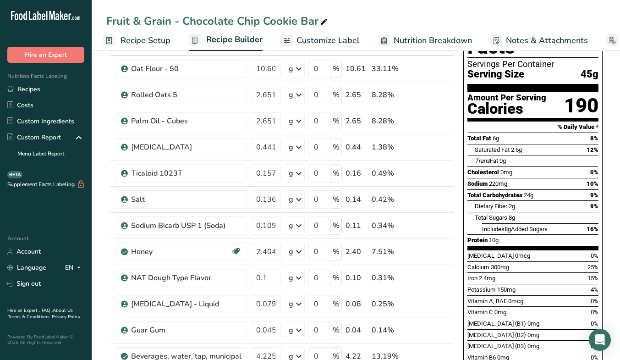
click at [441, 44] on span "Nutrition Breakdown" at bounding box center [433, 40] width 78 height 12
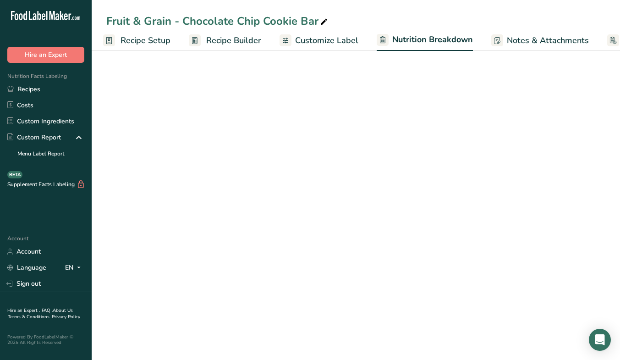
scroll to position [0, 54]
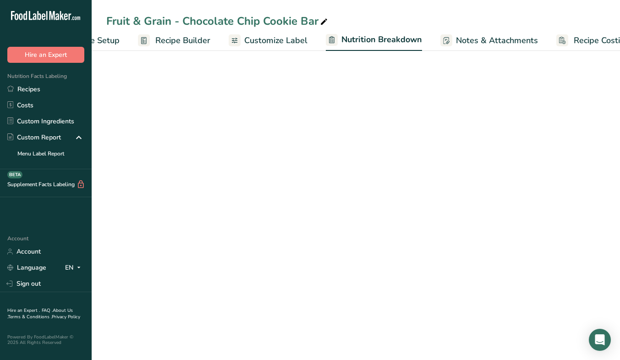
select select "Calories"
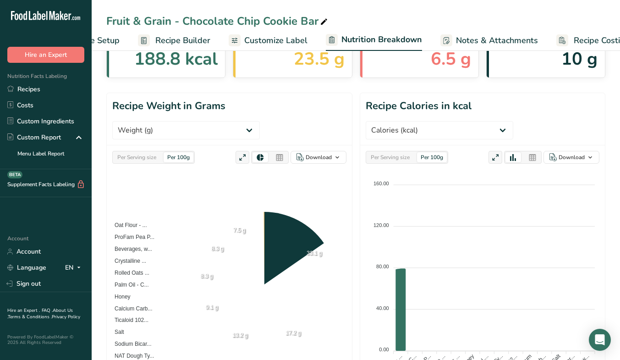
scroll to position [0, 78]
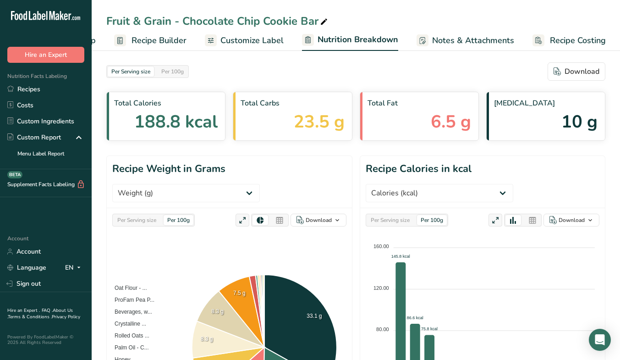
click at [276, 36] on span "Customize Label" at bounding box center [251, 40] width 63 height 12
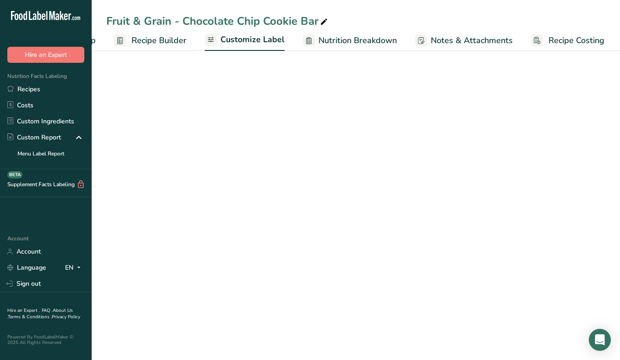
scroll to position [0, 77]
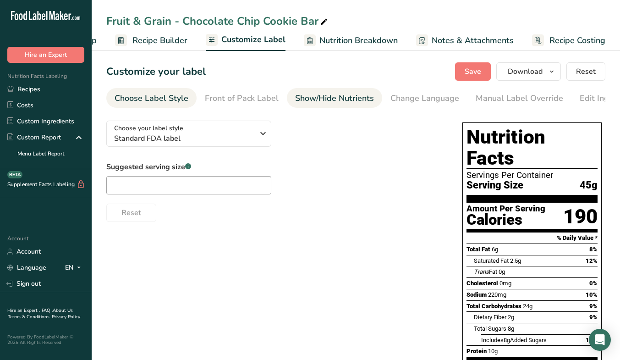
click at [354, 96] on div "Show/Hide Nutrients" at bounding box center [334, 98] width 79 height 12
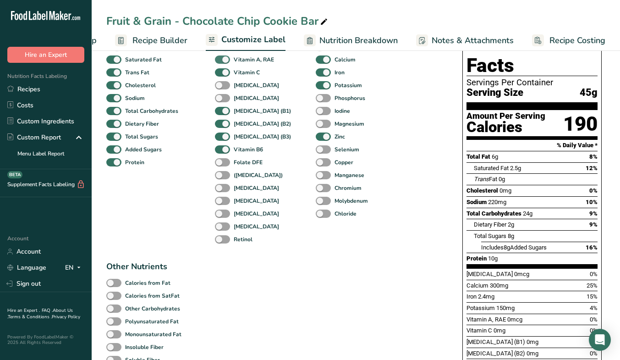
scroll to position [88, 0]
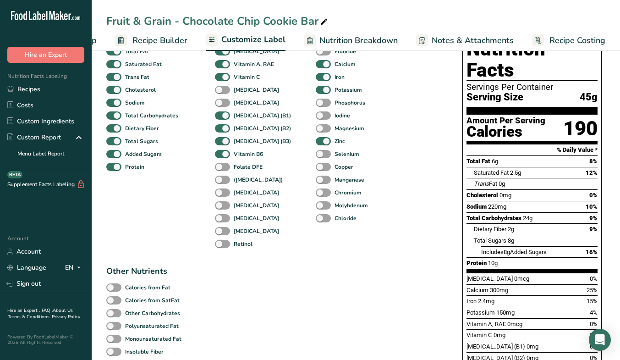
click at [223, 112] on div "[MEDICAL_DATA] (B1)" at bounding box center [225, 115] width 20 height 13
click at [222, 128] on span at bounding box center [222, 128] width 15 height 9
click at [221, 128] on input "[MEDICAL_DATA] (B2)" at bounding box center [218, 128] width 6 height 6
checkbox input "false"
click at [226, 116] on span at bounding box center [222, 115] width 15 height 9
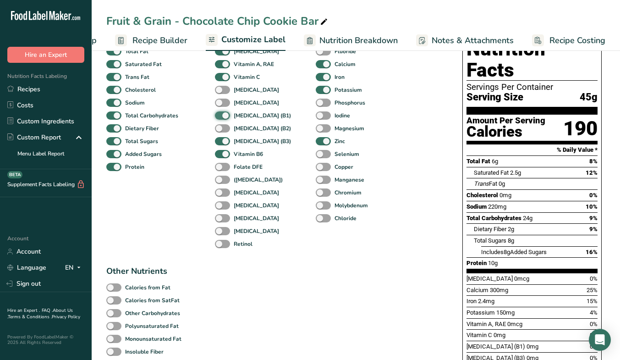
click at [221, 116] on input "[MEDICAL_DATA] (B1)" at bounding box center [218, 115] width 6 height 6
checkbox input "false"
click at [225, 143] on span at bounding box center [222, 141] width 15 height 9
click at [221, 143] on input "[MEDICAL_DATA] (B3)" at bounding box center [218, 141] width 6 height 6
checkbox input "false"
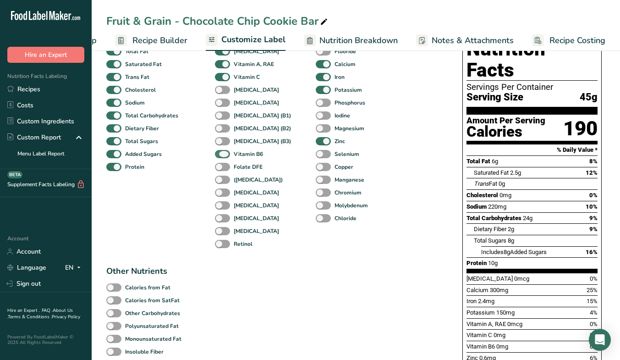
click at [223, 154] on span at bounding box center [222, 154] width 15 height 9
click at [221, 154] on input "Vitamin B6" at bounding box center [218, 154] width 6 height 6
checkbox input "false"
click at [316, 143] on span at bounding box center [323, 141] width 15 height 9
click at [316, 143] on input "Zinc" at bounding box center [319, 141] width 6 height 6
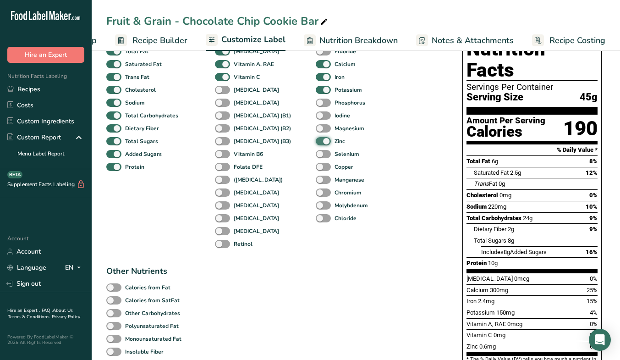
checkbox input "false"
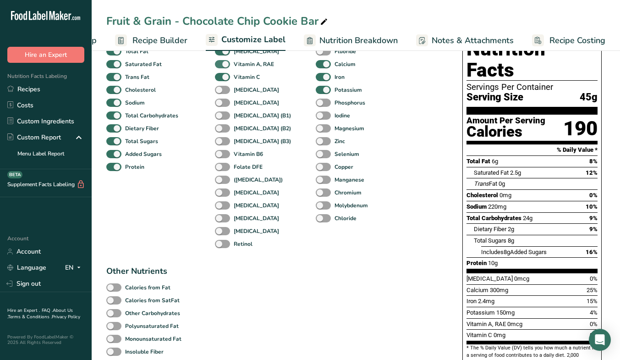
click at [225, 66] on span at bounding box center [222, 64] width 15 height 9
click at [221, 66] on input "Vitamin A, RAE" at bounding box center [218, 64] width 6 height 6
checkbox input "false"
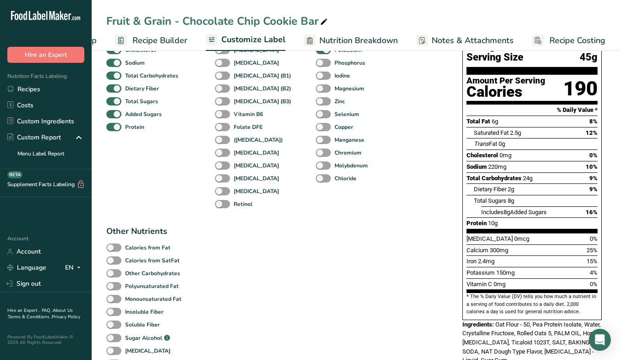
scroll to position [0, 0]
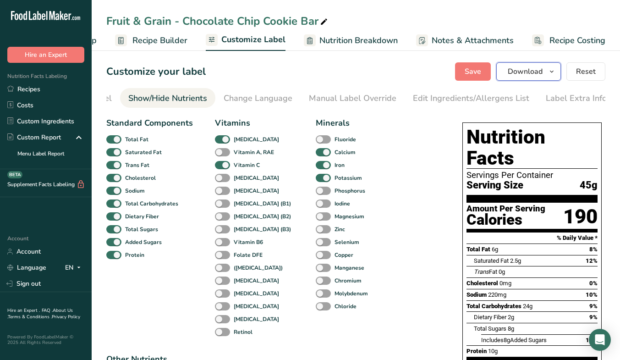
click at [516, 73] on span "Download" at bounding box center [525, 71] width 35 height 11
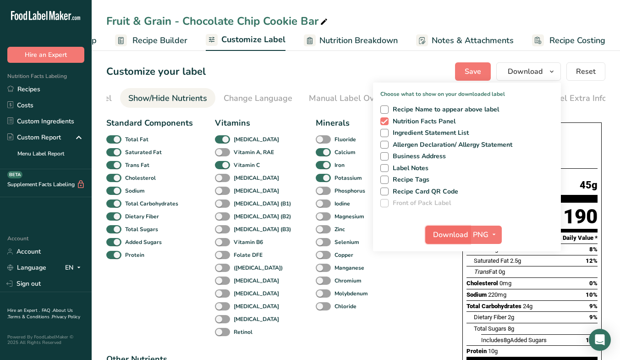
click at [442, 233] on span "Download" at bounding box center [450, 234] width 35 height 11
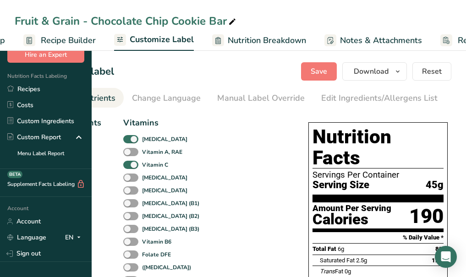
click at [96, 47] on link "Recipe Builder" at bounding box center [59, 40] width 72 height 21
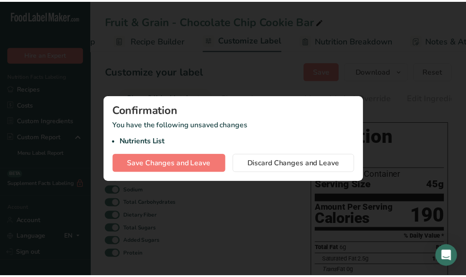
scroll to position [0, 88]
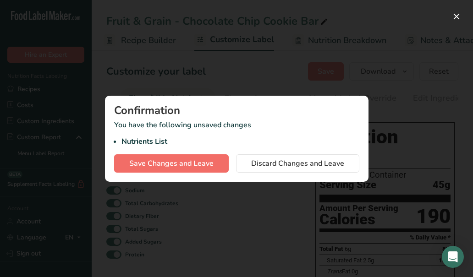
click at [198, 169] on button "Save Changes and Leave" at bounding box center [171, 163] width 115 height 18
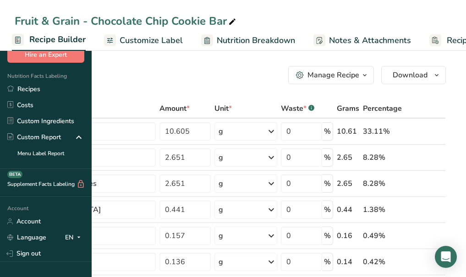
click at [295, 44] on span "Nutrition Breakdown" at bounding box center [256, 40] width 78 height 12
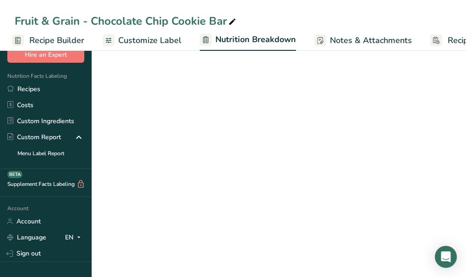
scroll to position [0, 112]
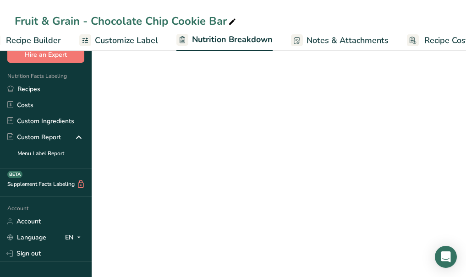
select select "Calories"
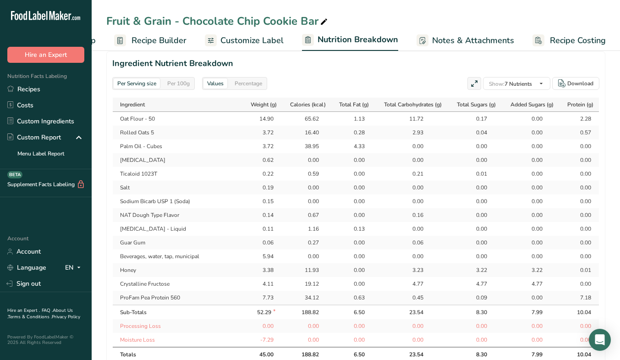
scroll to position [439, 0]
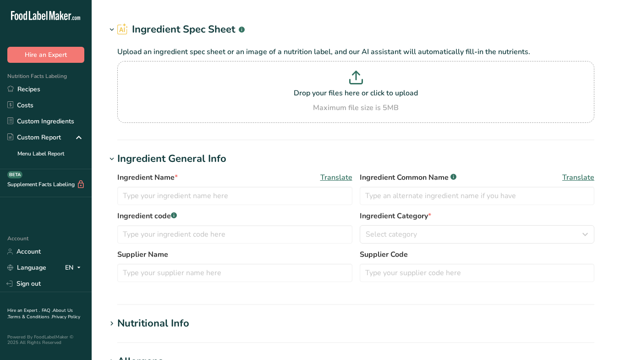
type input "[MEDICAL_DATA]"
